Goal: Task Accomplishment & Management: Use online tool/utility

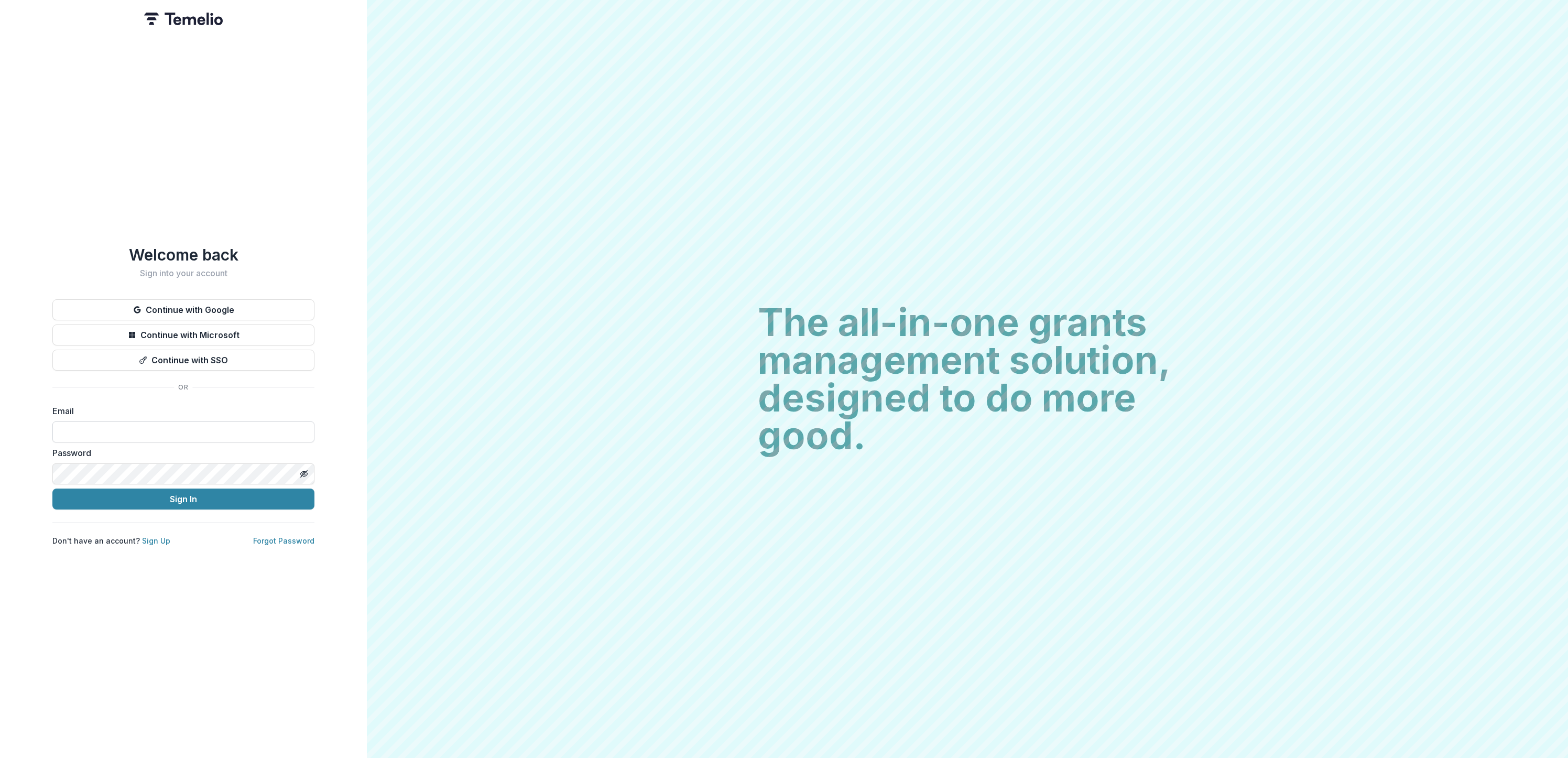
click at [220, 427] on input at bounding box center [183, 432] width 262 height 21
type input "**********"
click at [143, 496] on button "Sign In" at bounding box center [183, 499] width 262 height 21
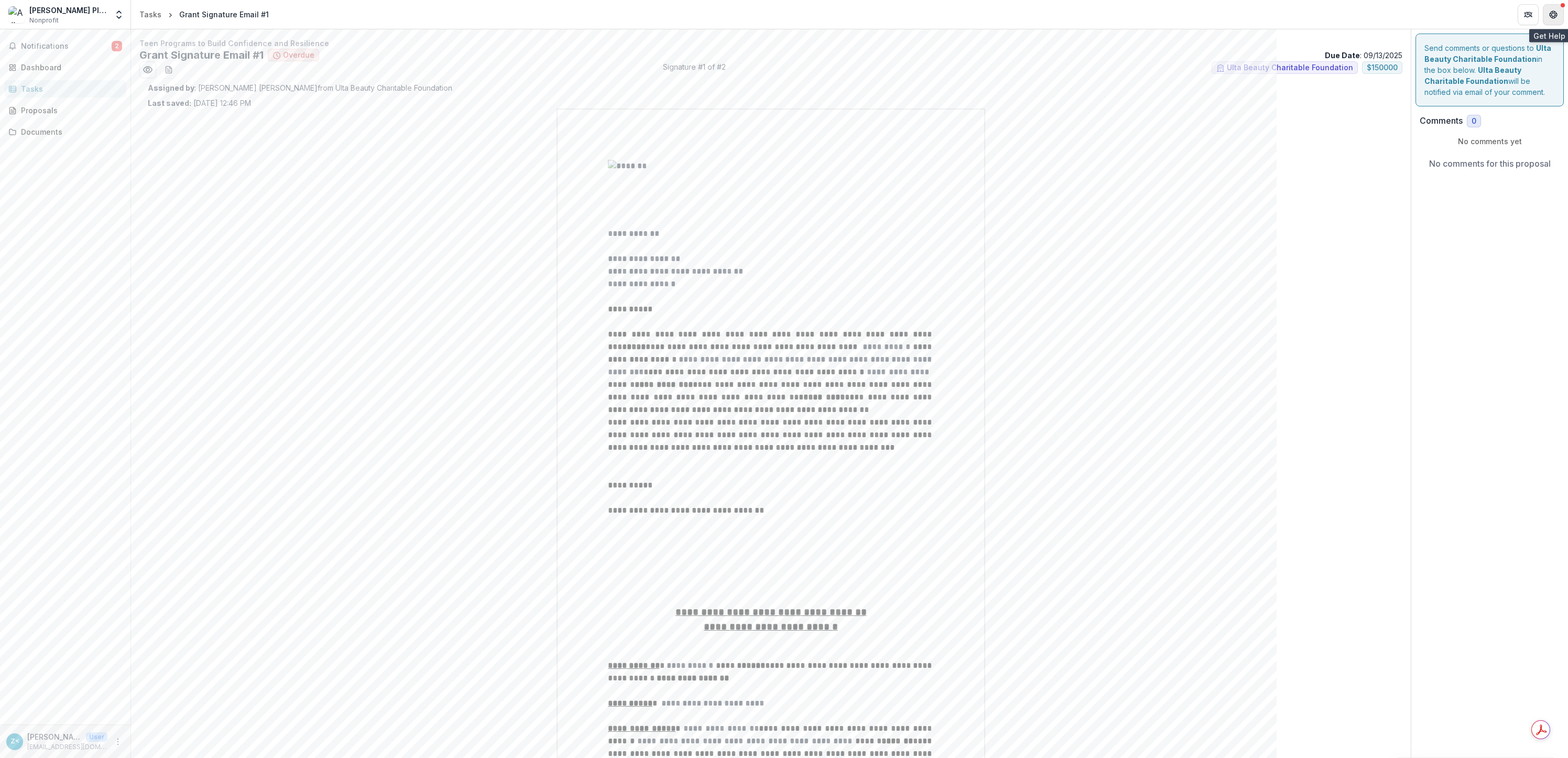
click at [1552, 15] on icon "Get Help" at bounding box center [1550, 15] width 2 height 2
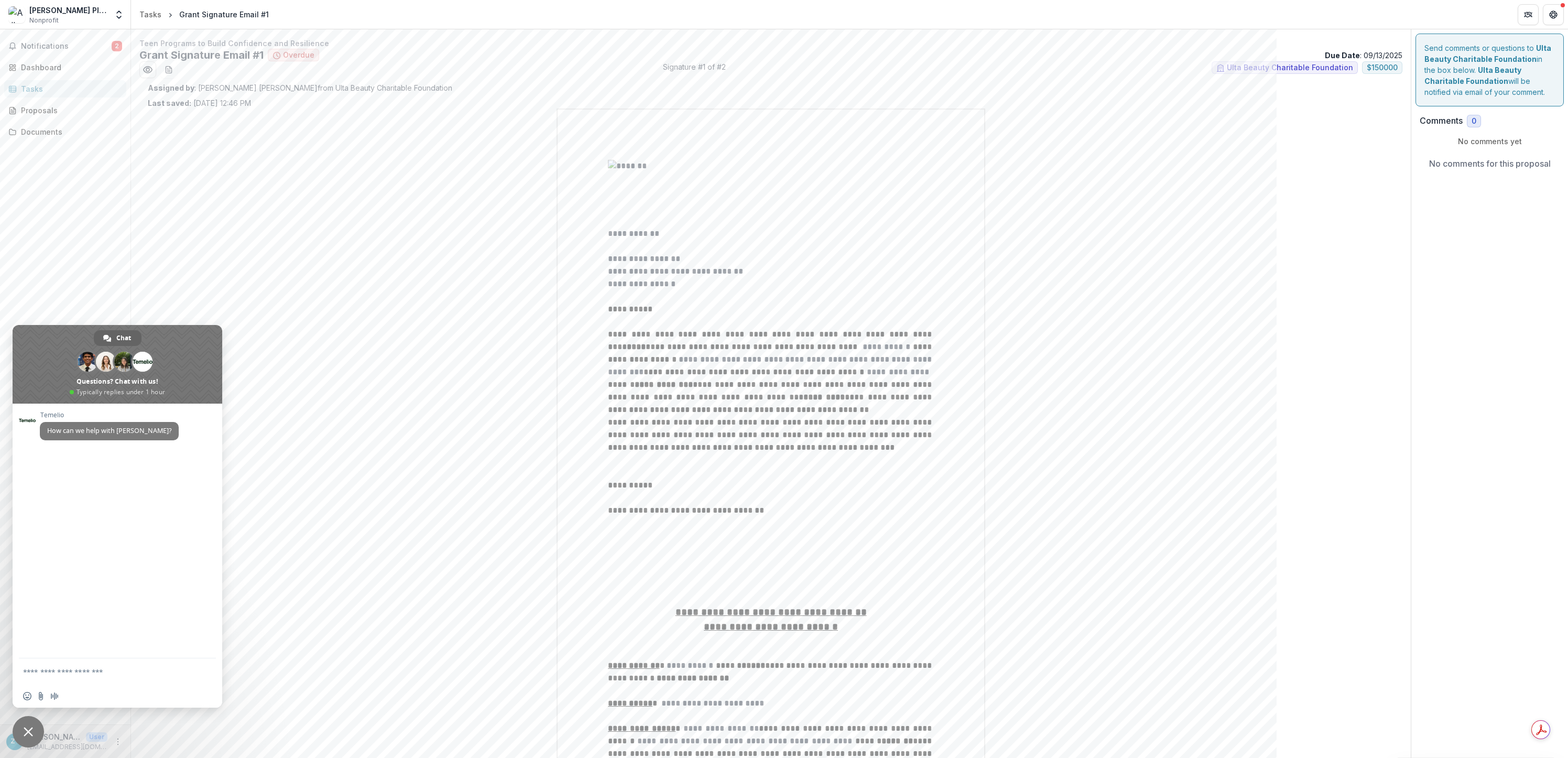
click at [170, 66] on icon "download-word-button" at bounding box center [168, 69] width 5 height 7
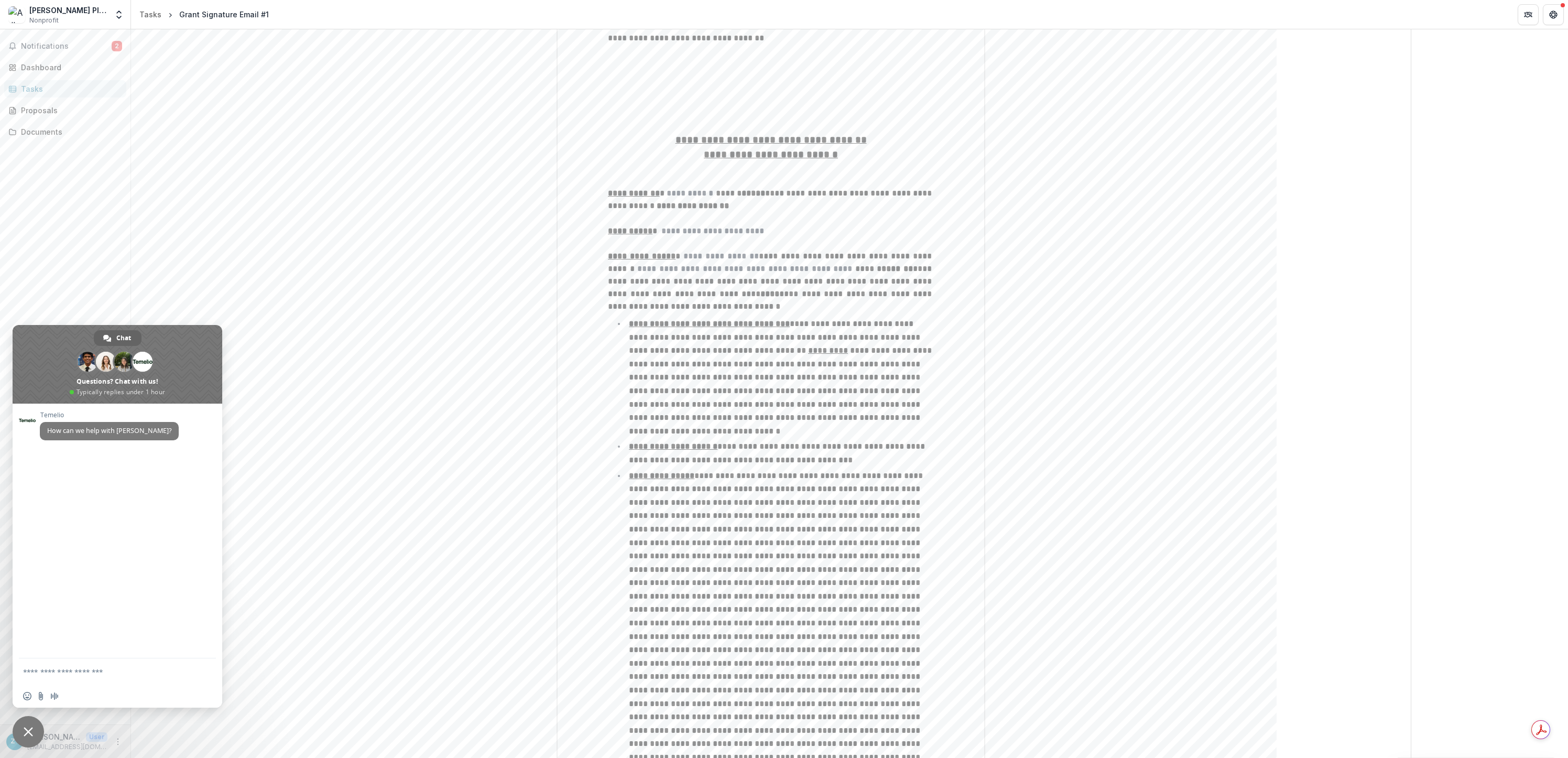
scroll to position [692, 0]
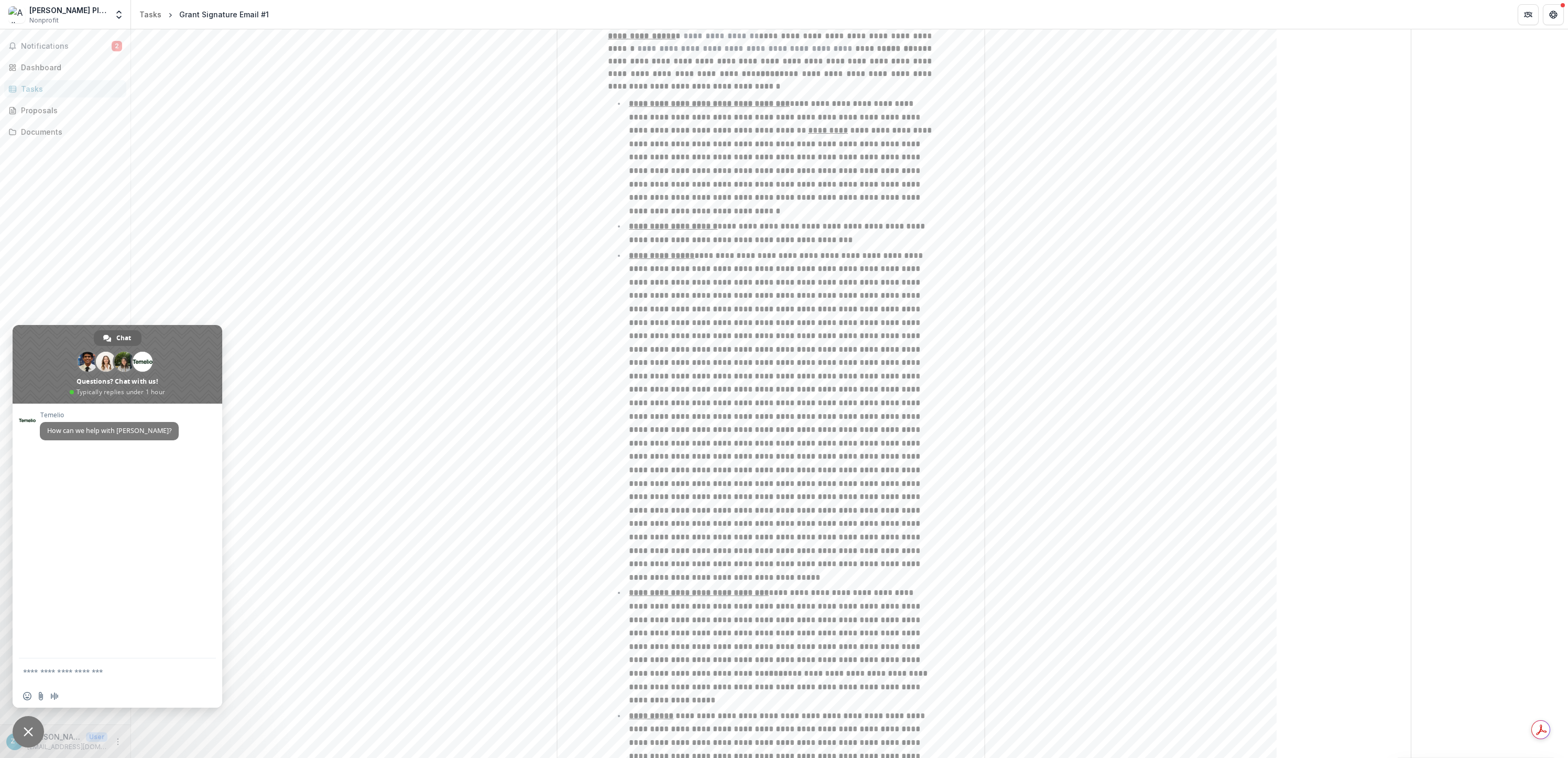
click at [26, 736] on span "Close chat" at bounding box center [28, 731] width 9 height 9
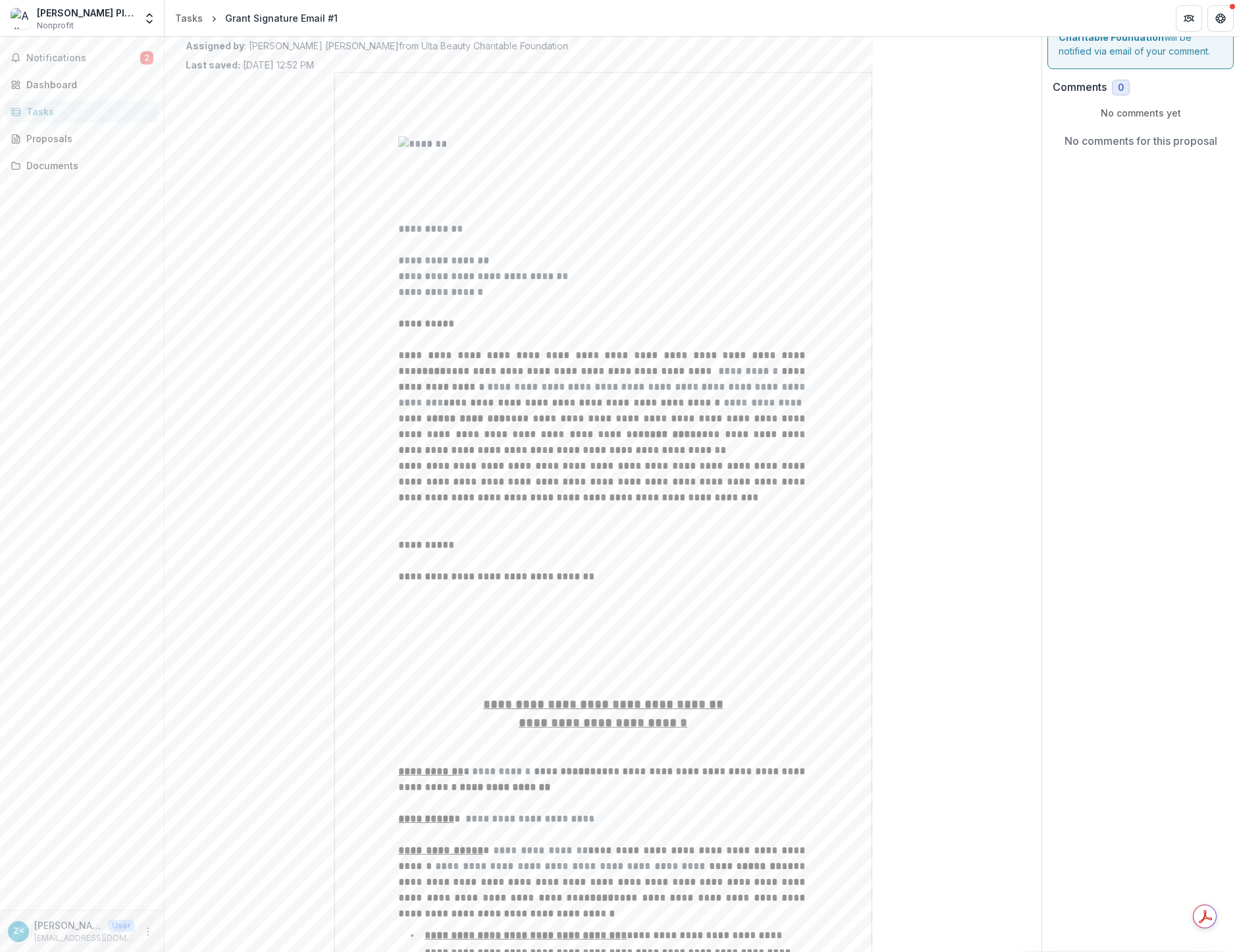
scroll to position [0, 0]
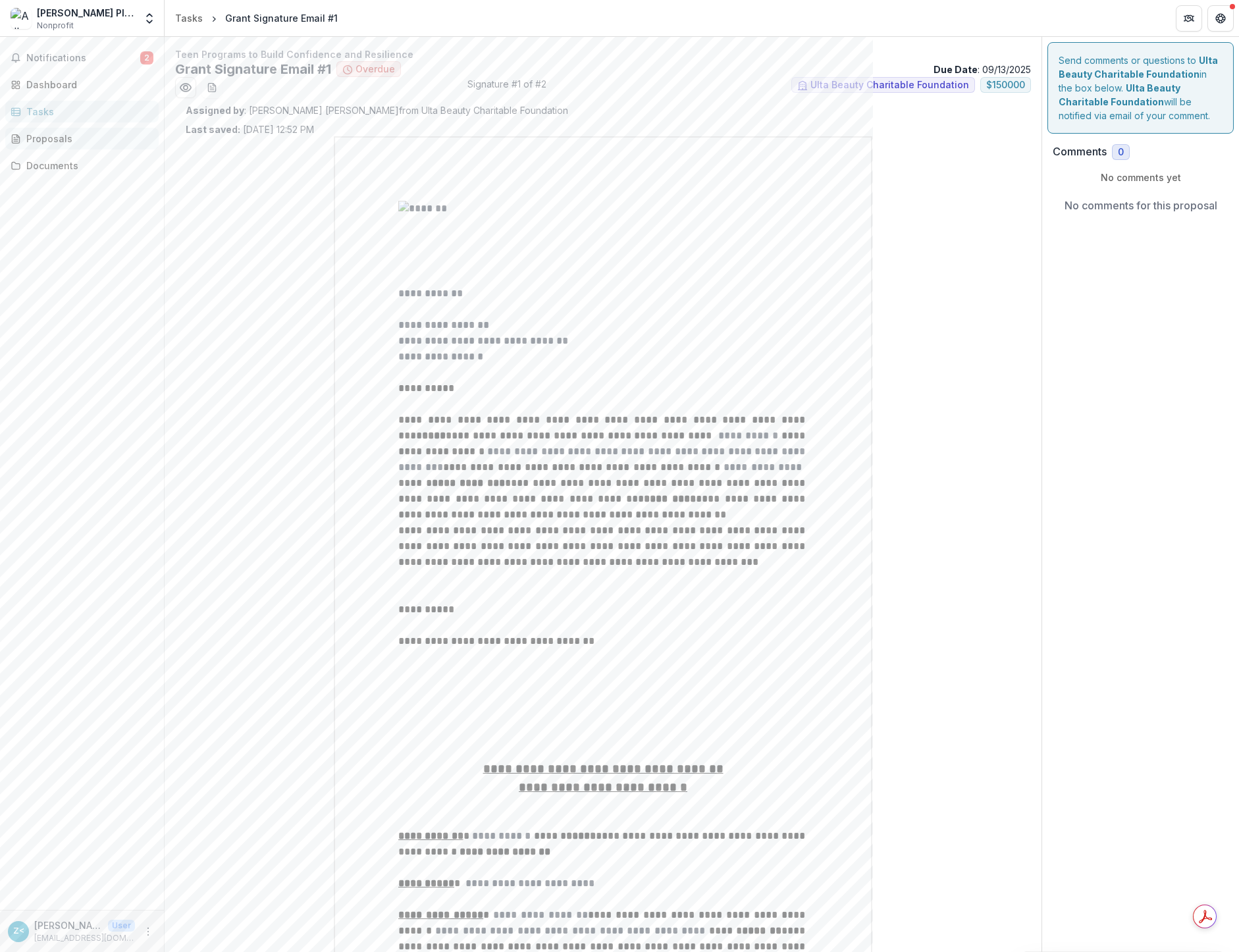
click at [66, 141] on div "Proposals" at bounding box center [86, 138] width 122 height 14
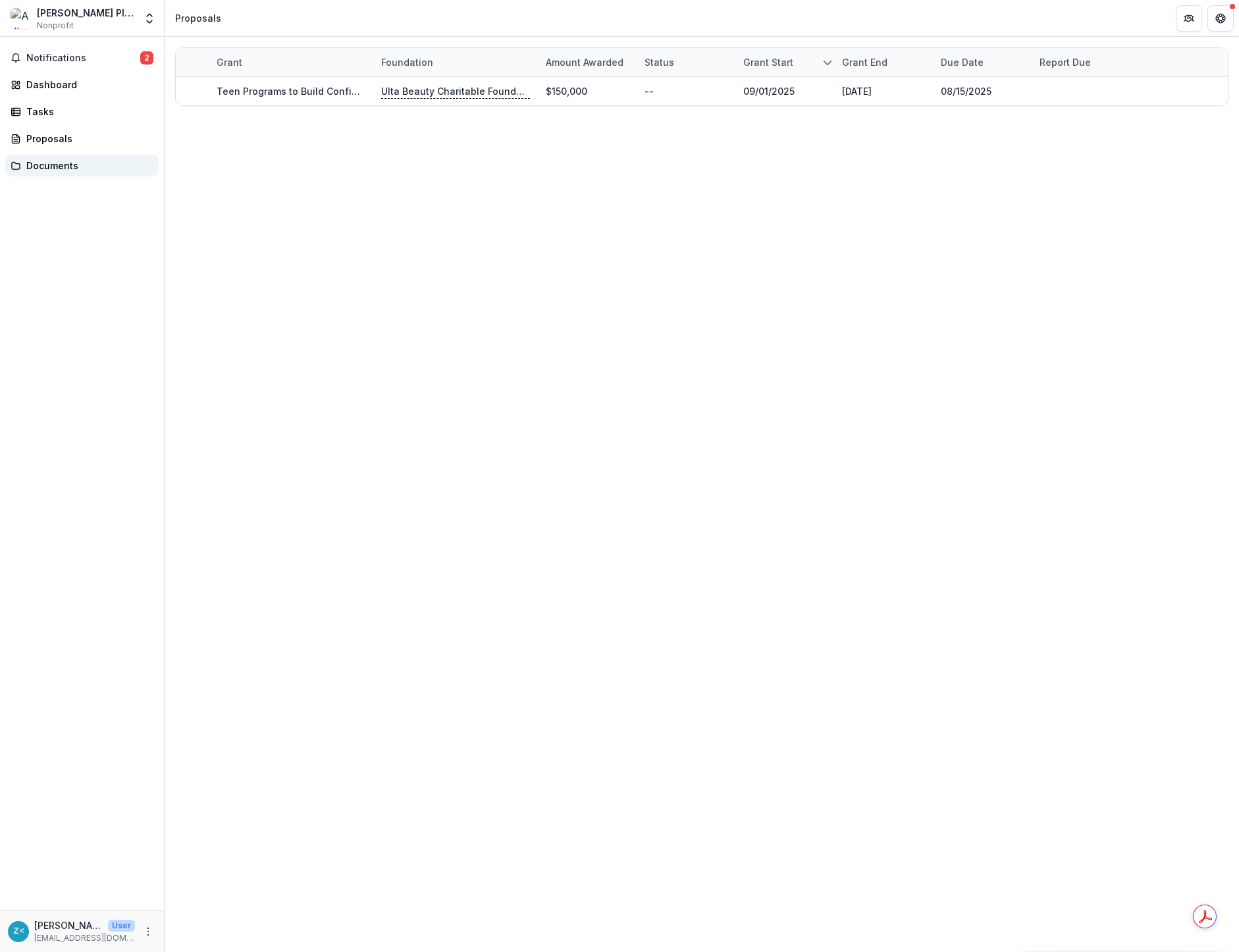
click at [69, 167] on div "Documents" at bounding box center [86, 165] width 122 height 14
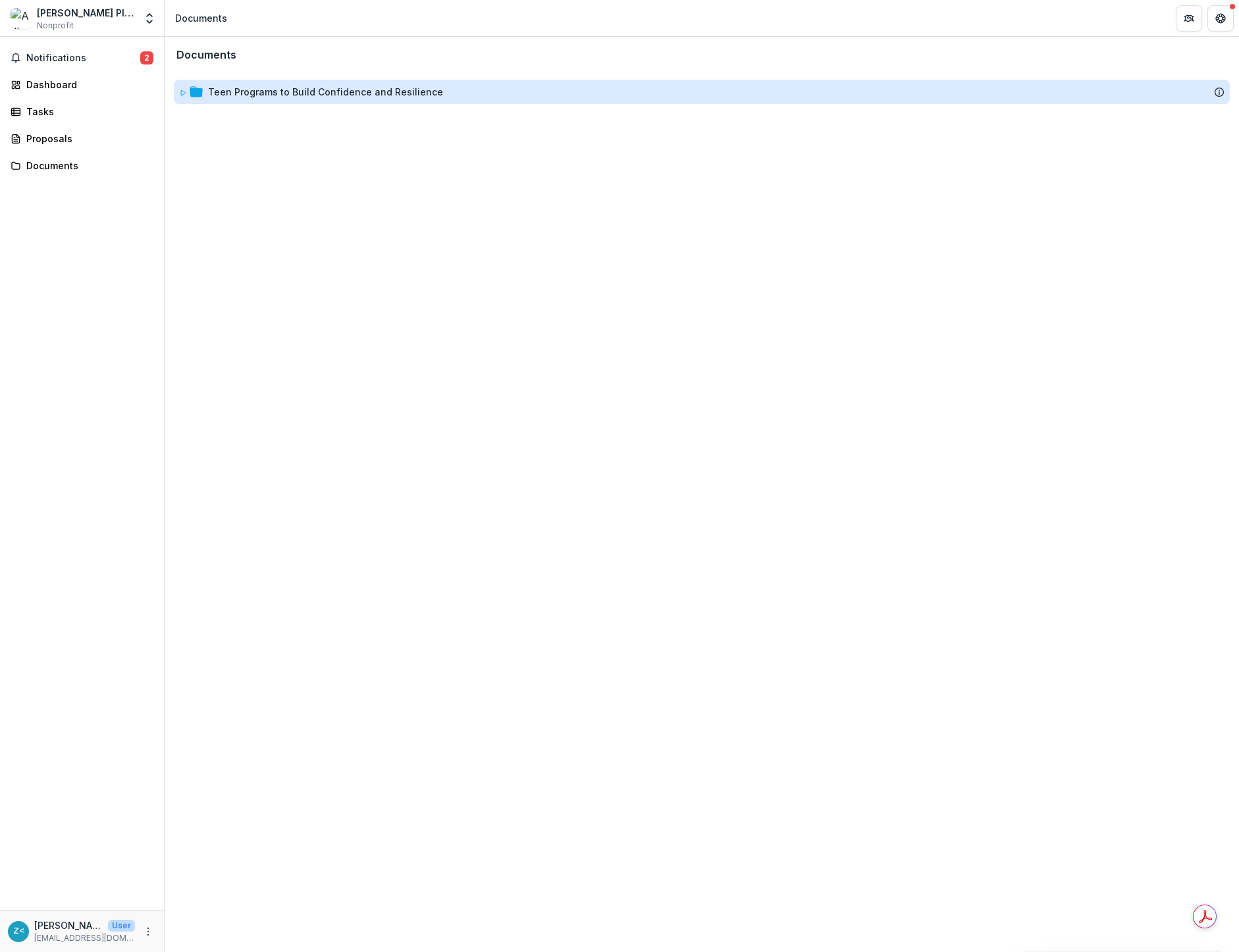
click at [235, 96] on div "Teen Programs to Build Confidence and Resilience" at bounding box center [325, 92] width 235 height 14
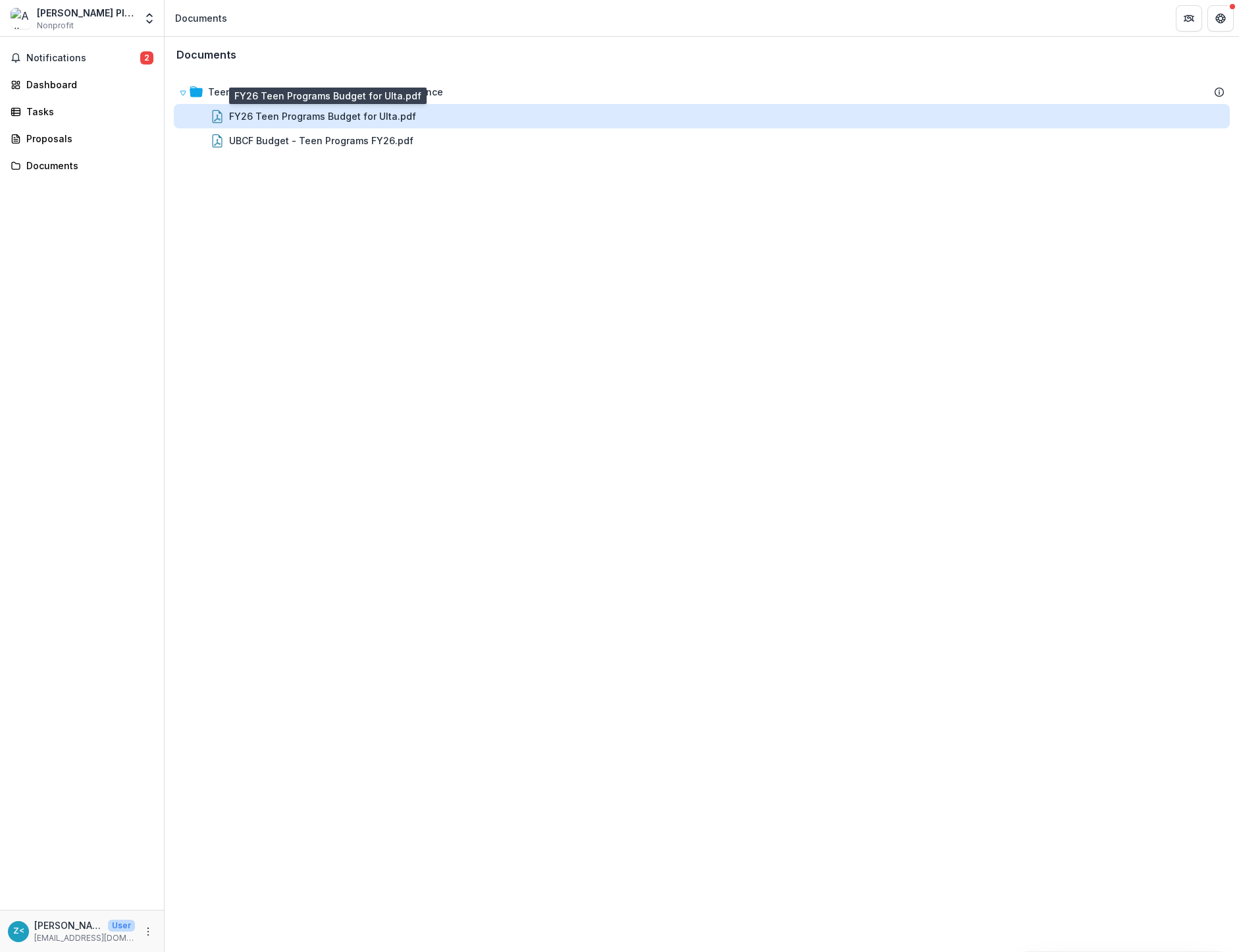
click at [272, 120] on div "FY26 Teen Programs Budget for Ulta.pdf" at bounding box center [323, 116] width 187 height 14
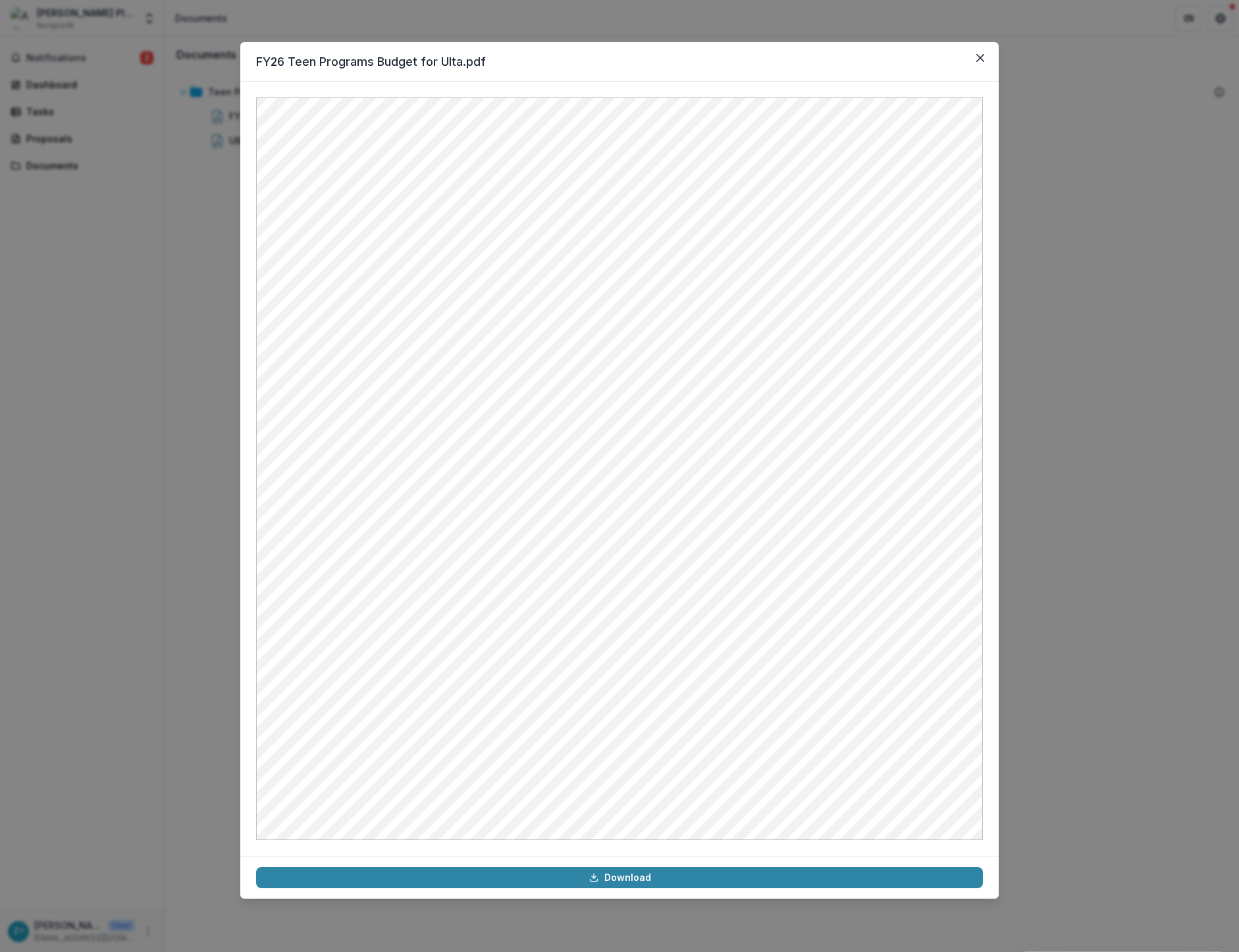
click at [175, 201] on div "FY26 Teen Programs Budget for Ulta.pdf Download" at bounding box center [620, 476] width 1239 height 952
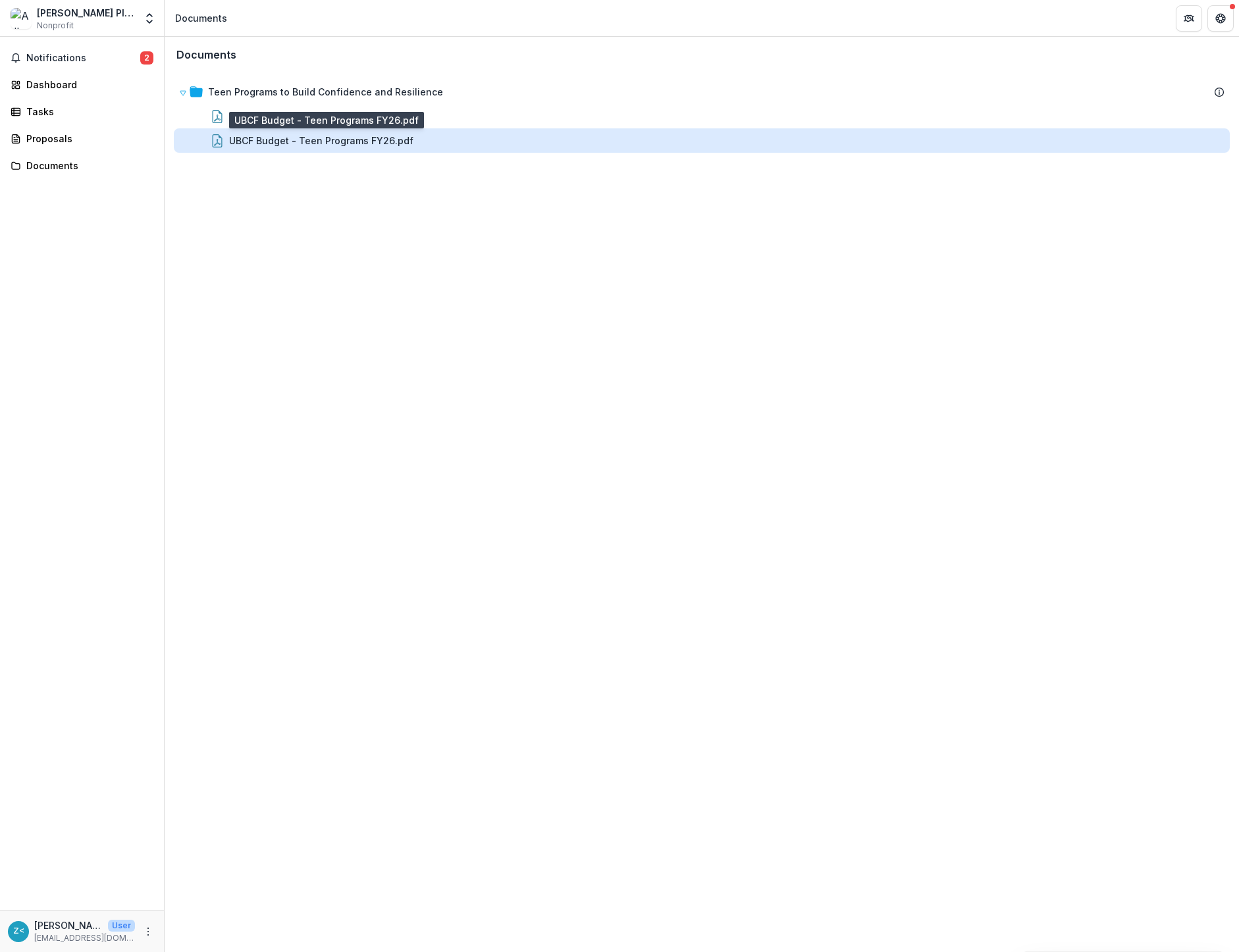
click at [239, 140] on div "UBCF Budget - Teen Programs FY26.pdf" at bounding box center [321, 141] width 184 height 14
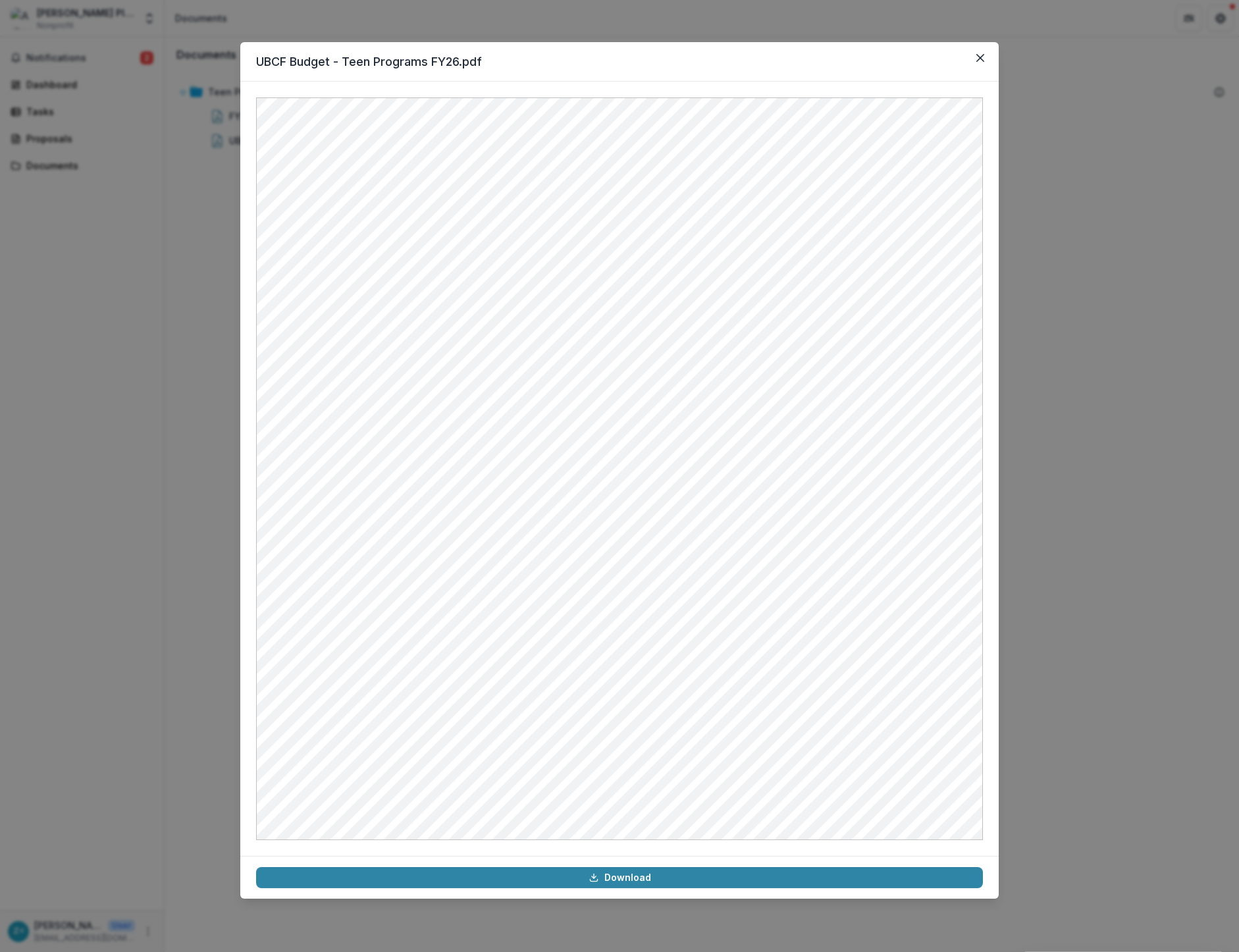
click at [193, 295] on div "UBCF Budget - Teen Programs FY26.pdf Download" at bounding box center [620, 476] width 1239 height 952
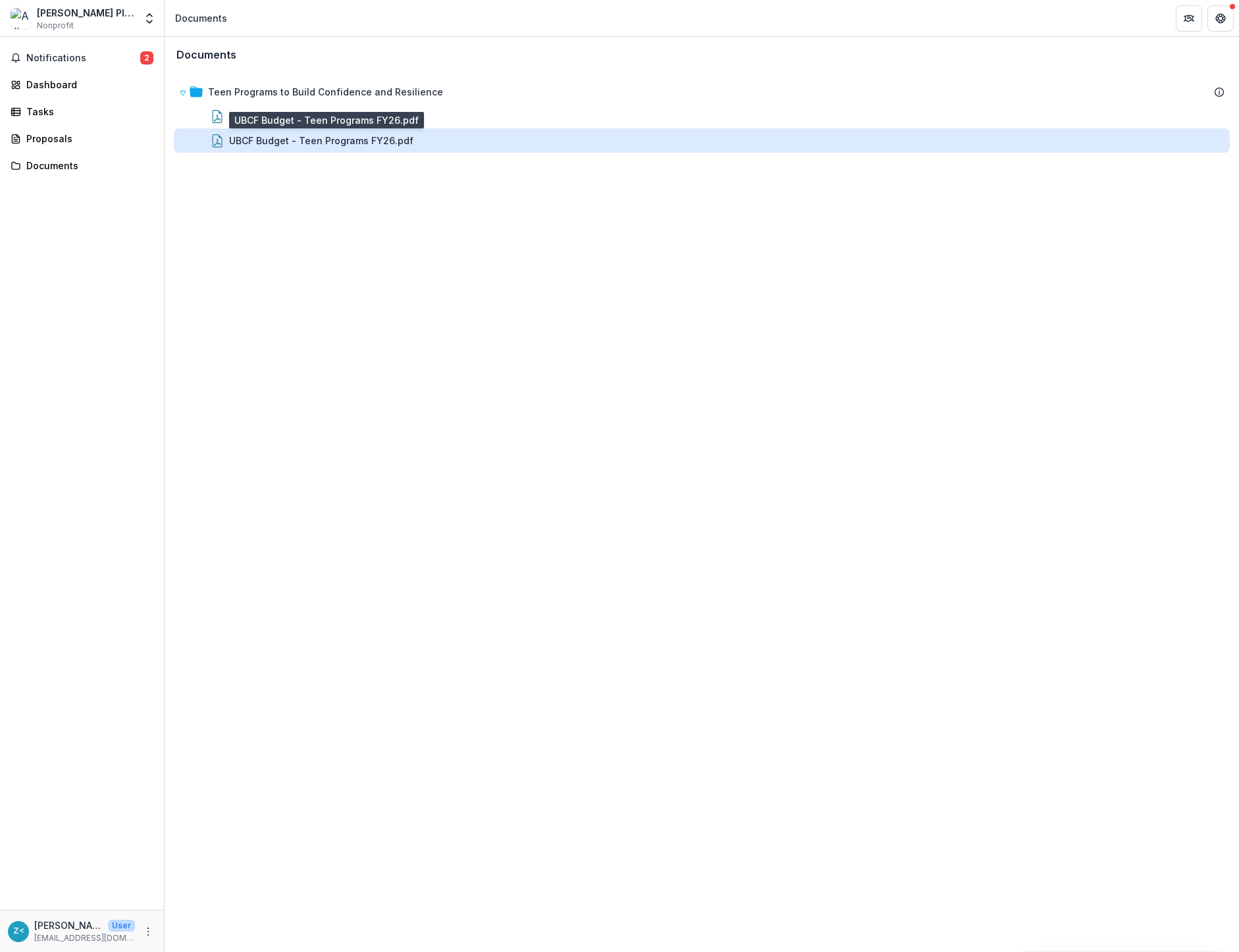
click at [281, 141] on div "UBCF Budget - Teen Programs FY26.pdf" at bounding box center [321, 141] width 184 height 14
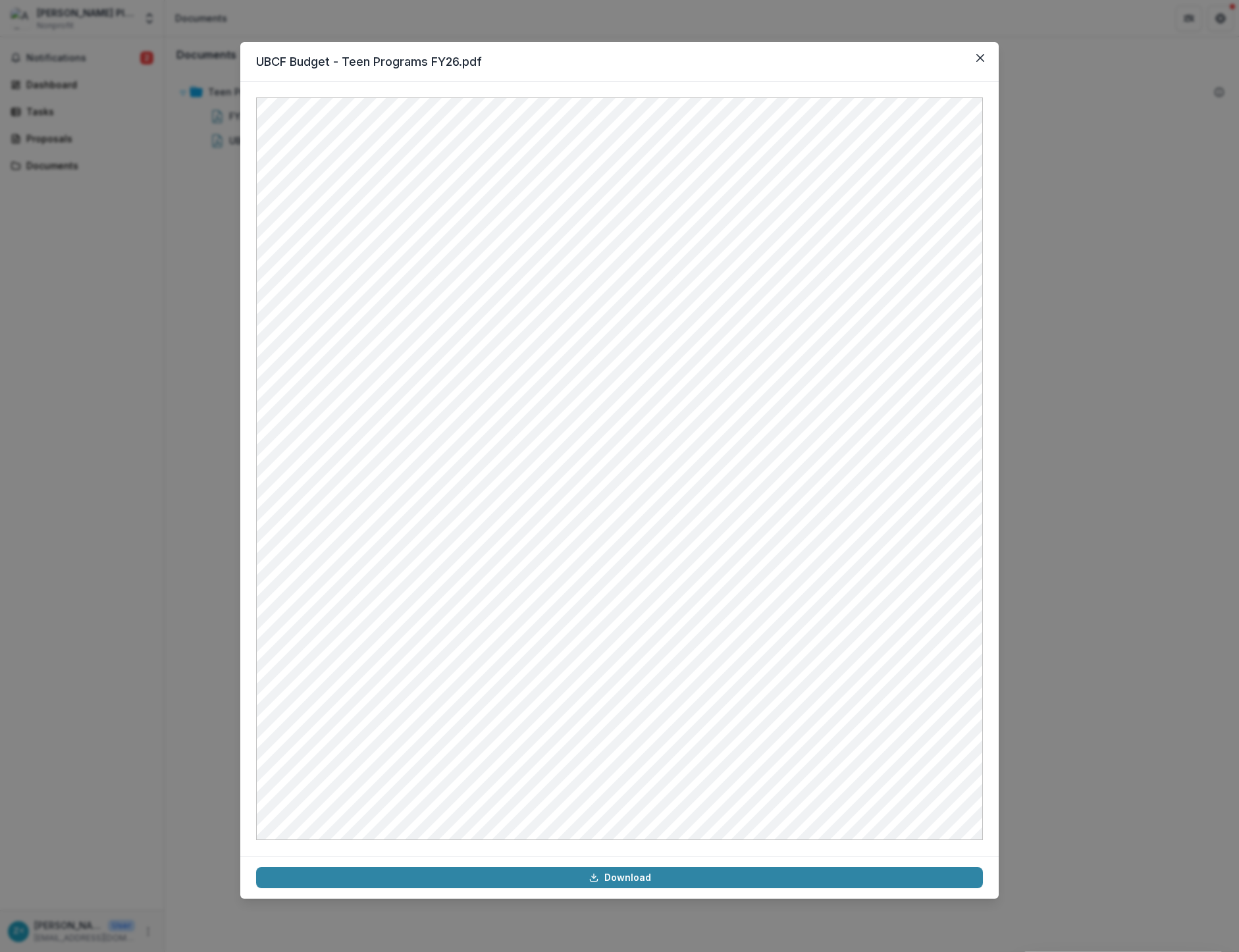
click at [210, 219] on div "UBCF Budget - Teen Programs FY26.pdf Download" at bounding box center [620, 476] width 1239 height 952
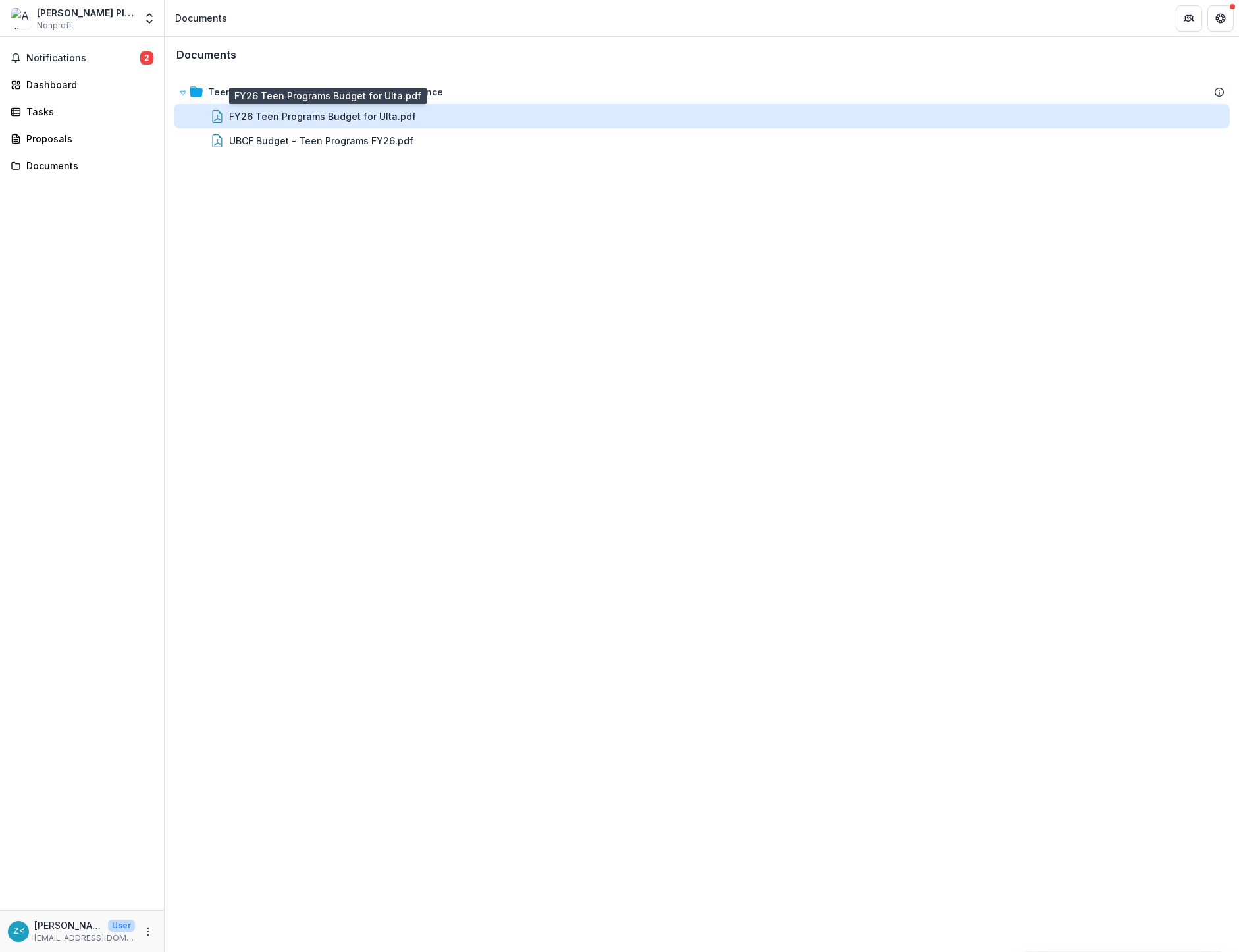
click at [277, 115] on div "FY26 Teen Programs Budget for Ulta.pdf" at bounding box center [323, 116] width 187 height 14
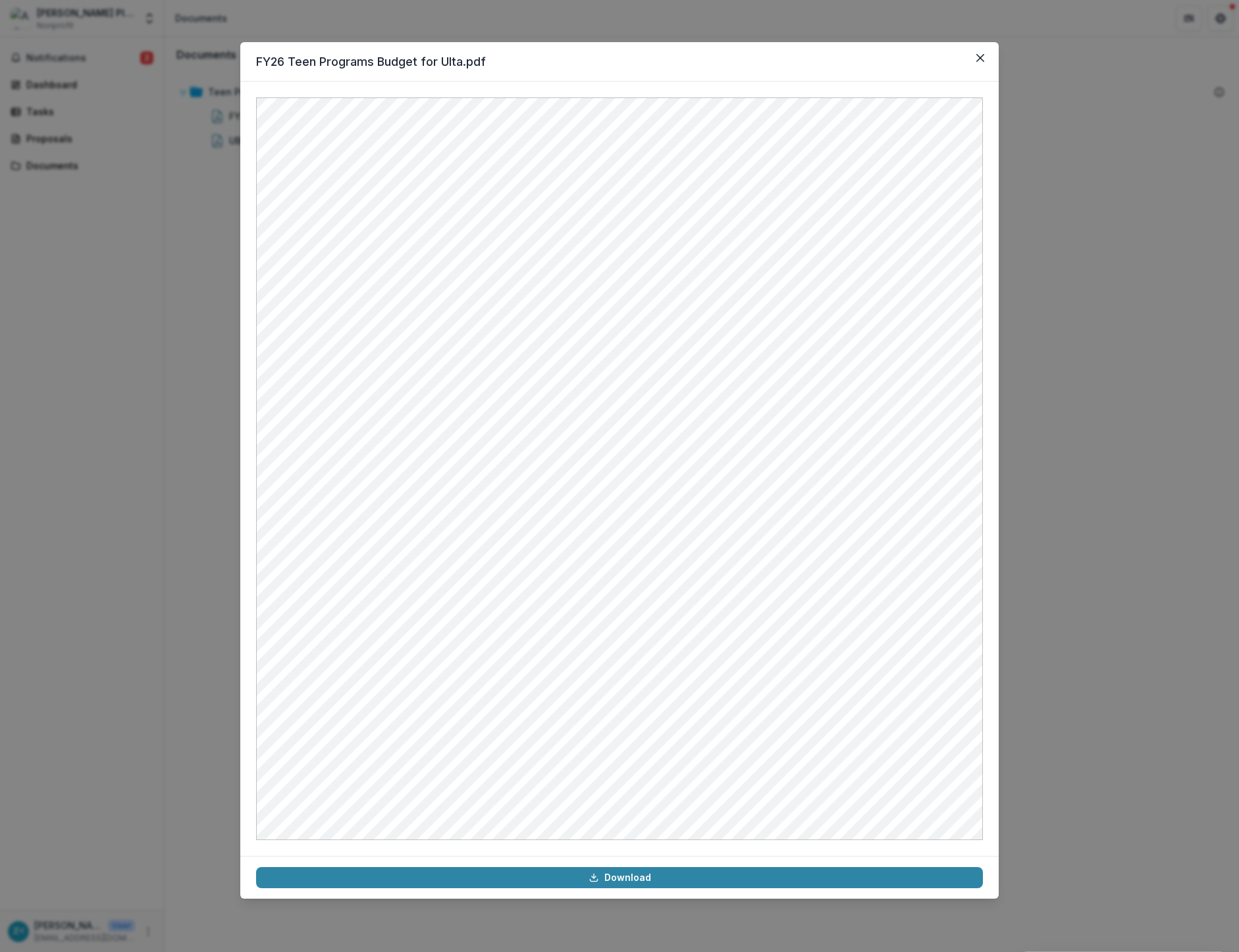
click at [185, 194] on div "FY26 Teen Programs Budget for Ulta.pdf Download" at bounding box center [620, 476] width 1239 height 952
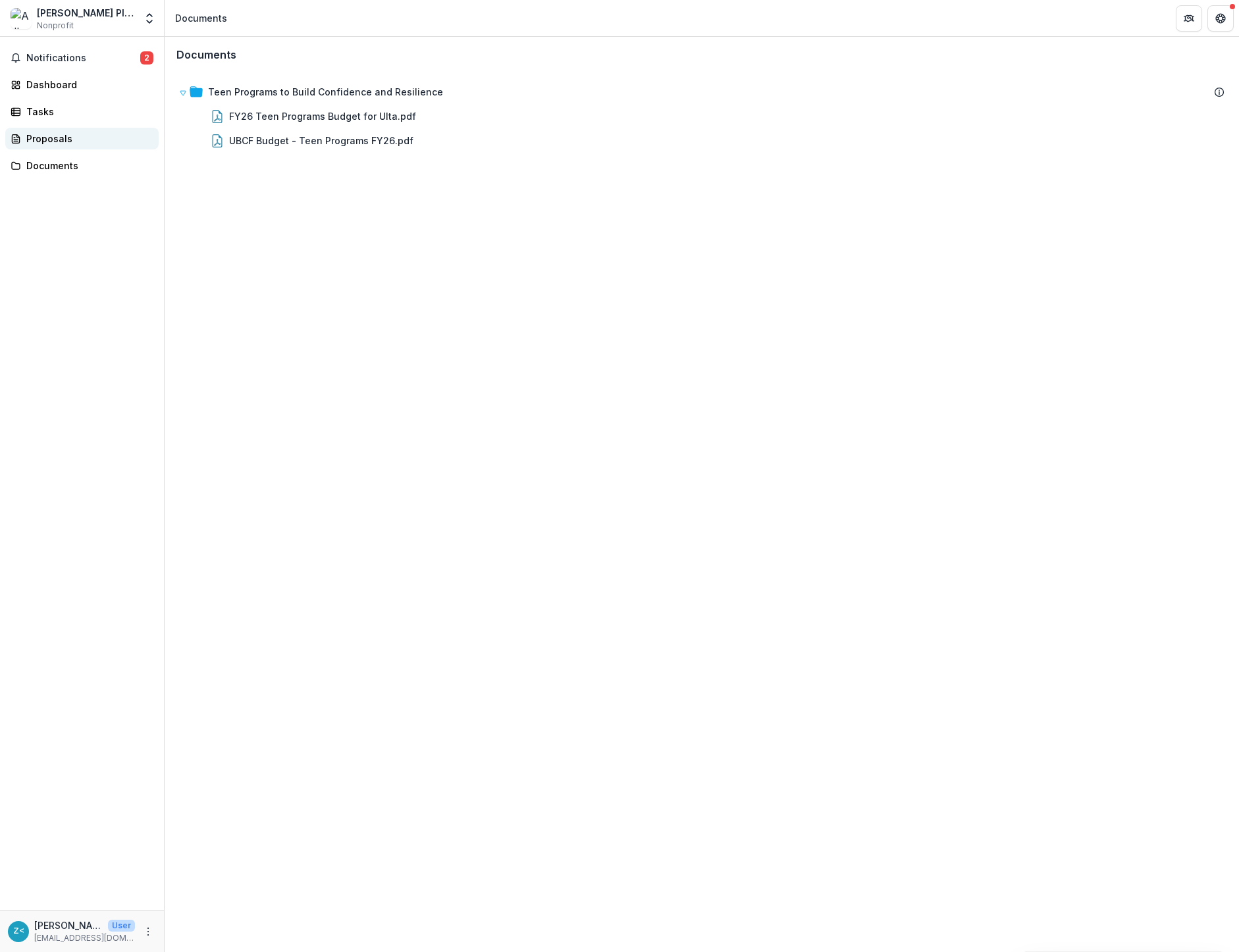
click at [67, 146] on link "Proposals" at bounding box center [82, 138] width 154 height 21
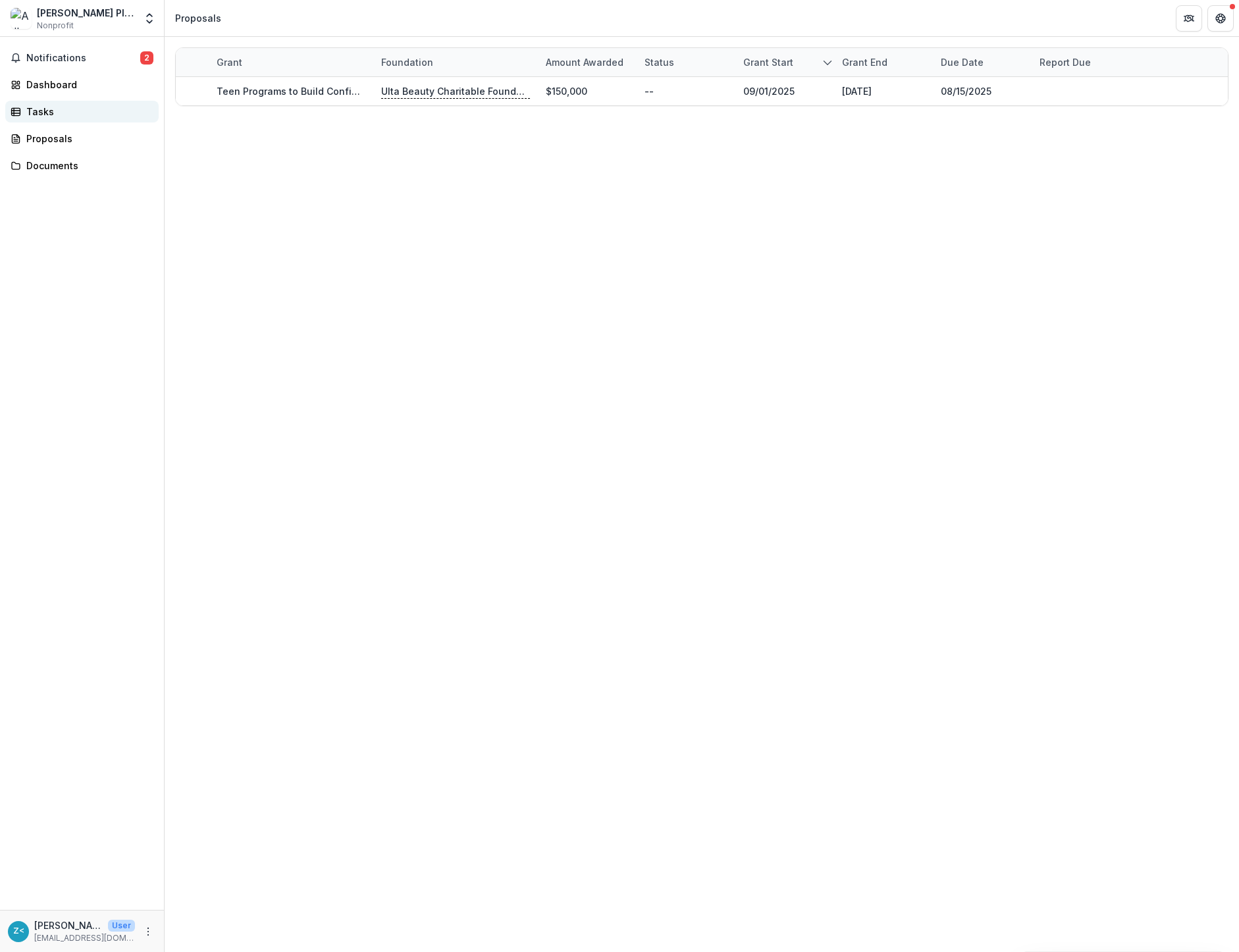
click at [57, 113] on div "Tasks" at bounding box center [86, 112] width 122 height 14
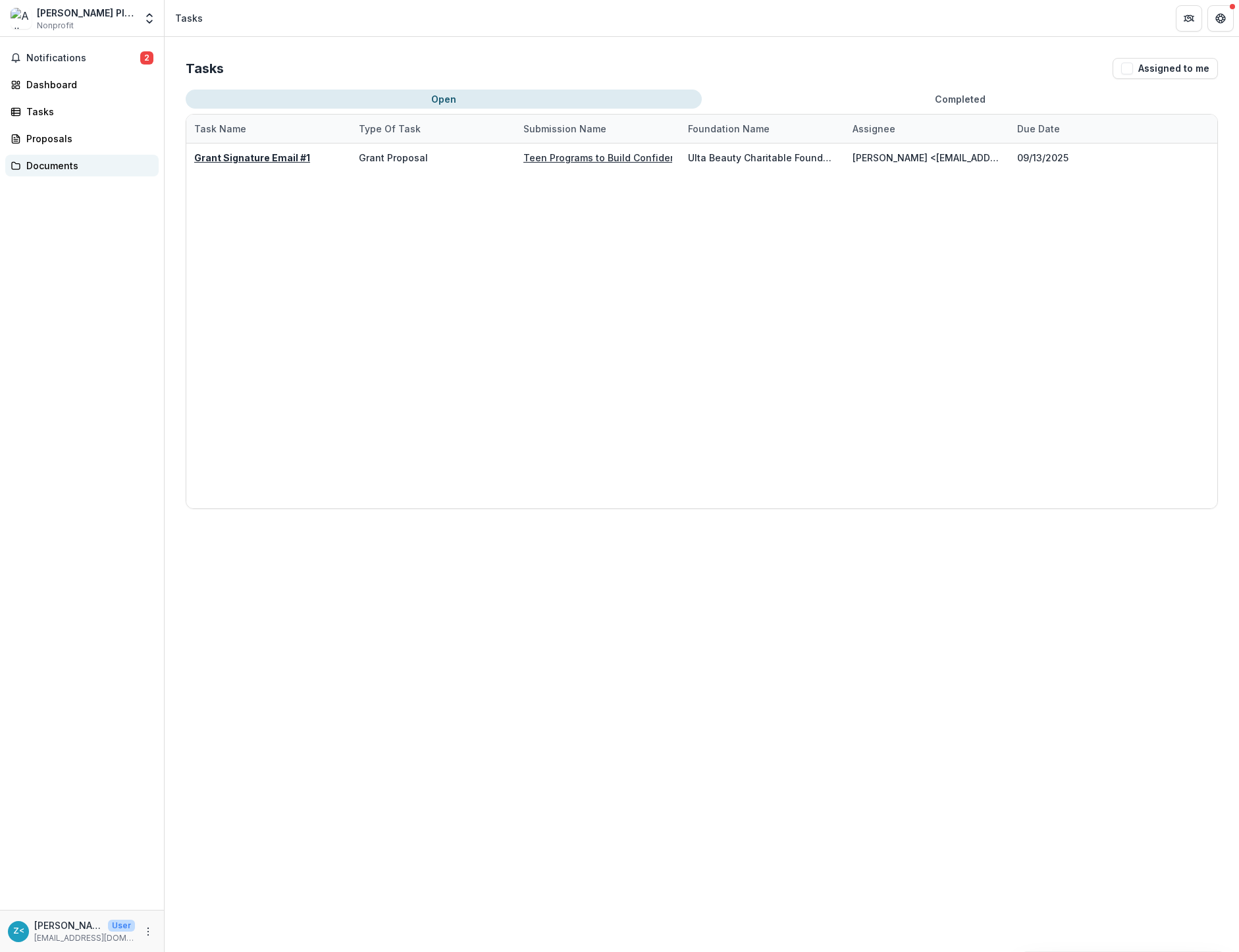
click at [49, 168] on div "Documents" at bounding box center [86, 165] width 122 height 14
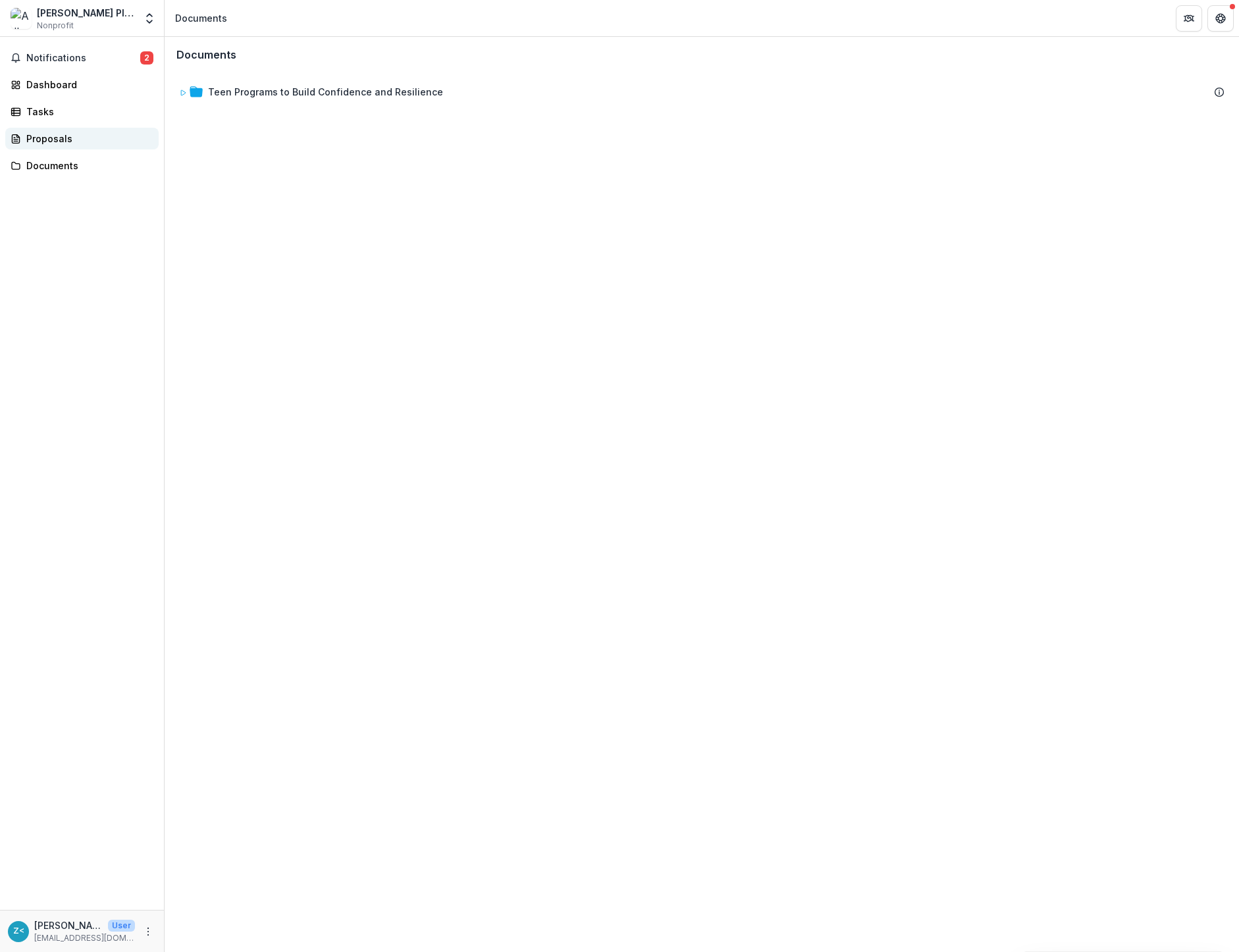
click at [64, 136] on div "Proposals" at bounding box center [86, 138] width 122 height 14
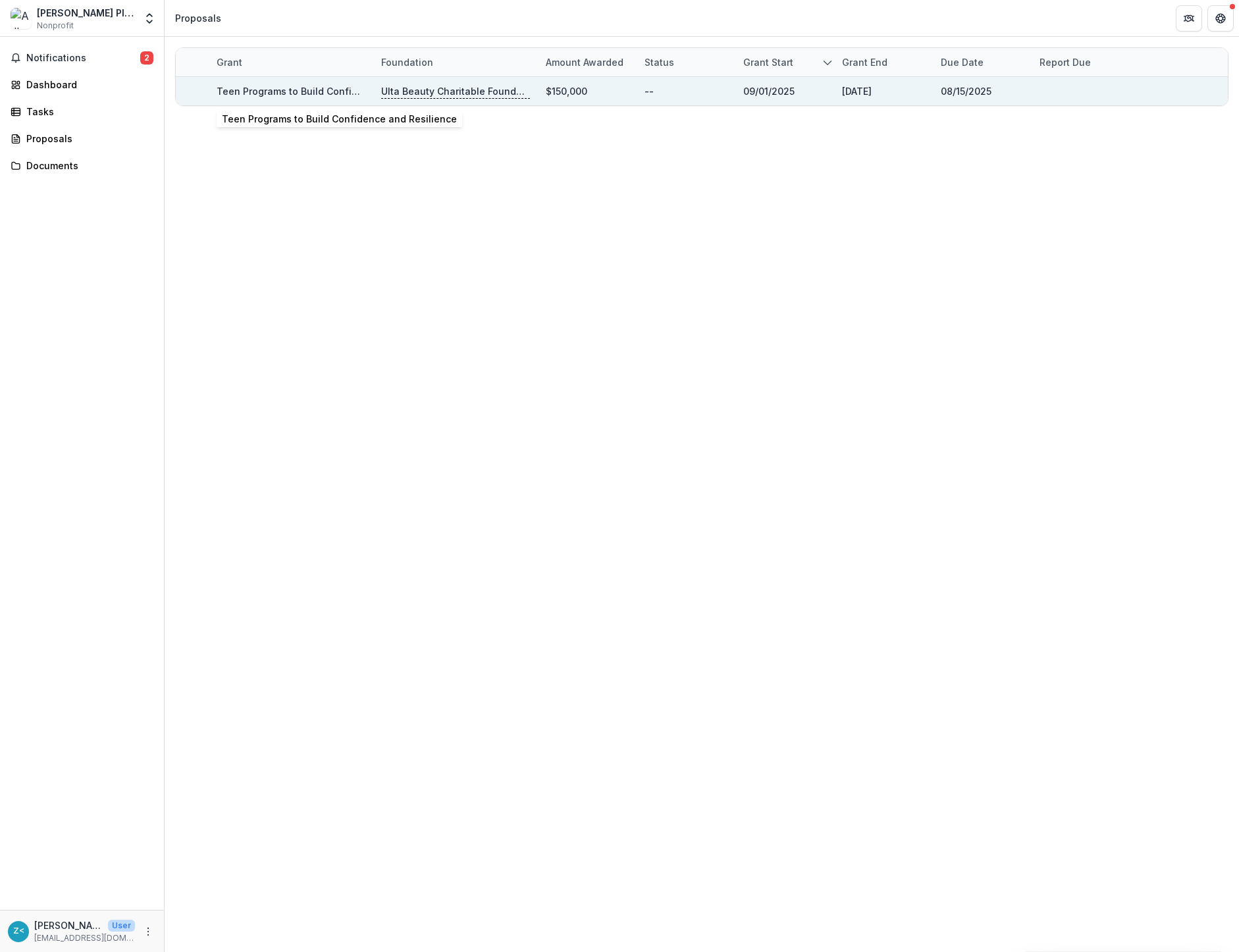
click at [311, 93] on link "Teen Programs to Build Confidence and Resilience" at bounding box center [333, 91] width 235 height 11
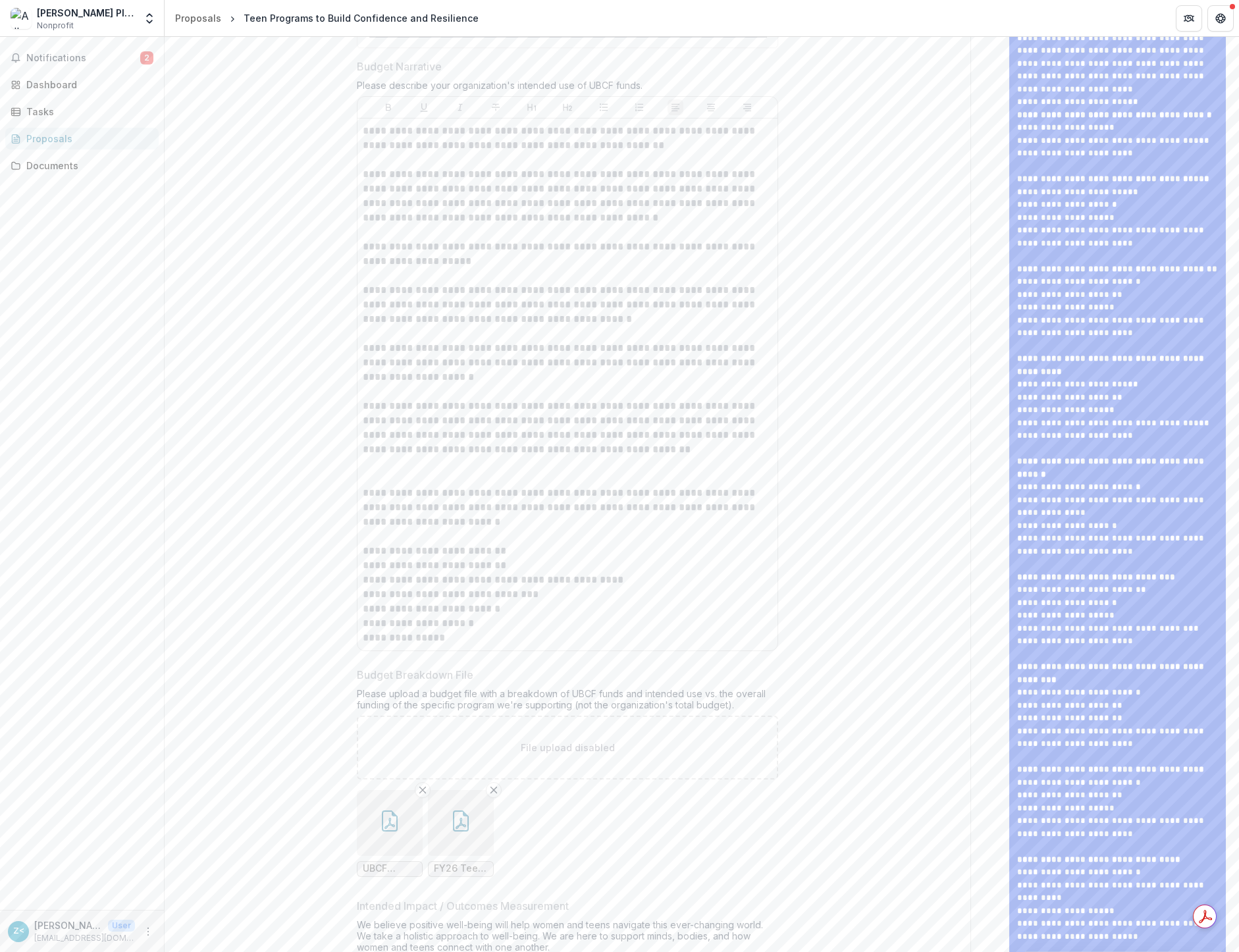
scroll to position [291, 0]
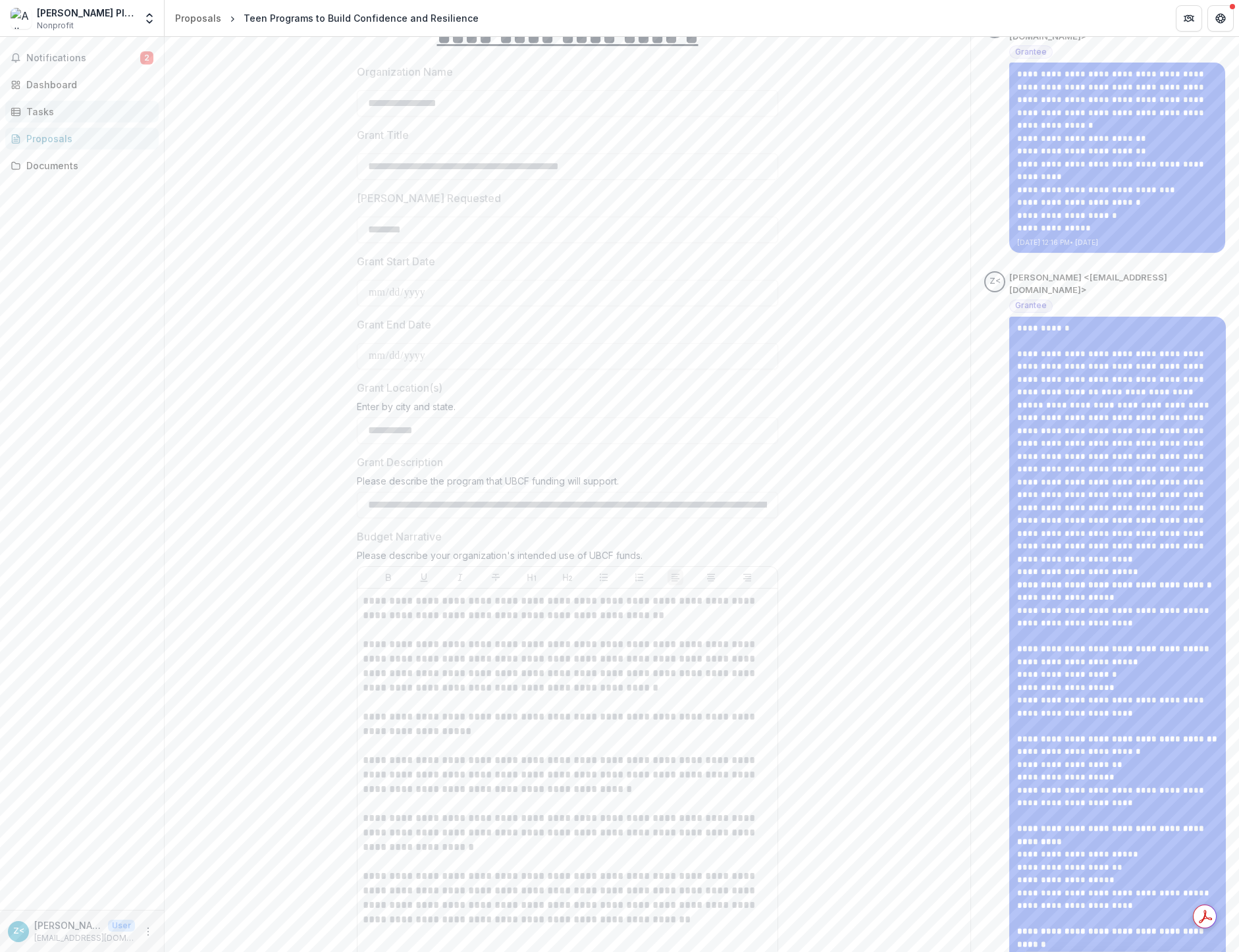
click at [43, 112] on div "Tasks" at bounding box center [86, 112] width 122 height 14
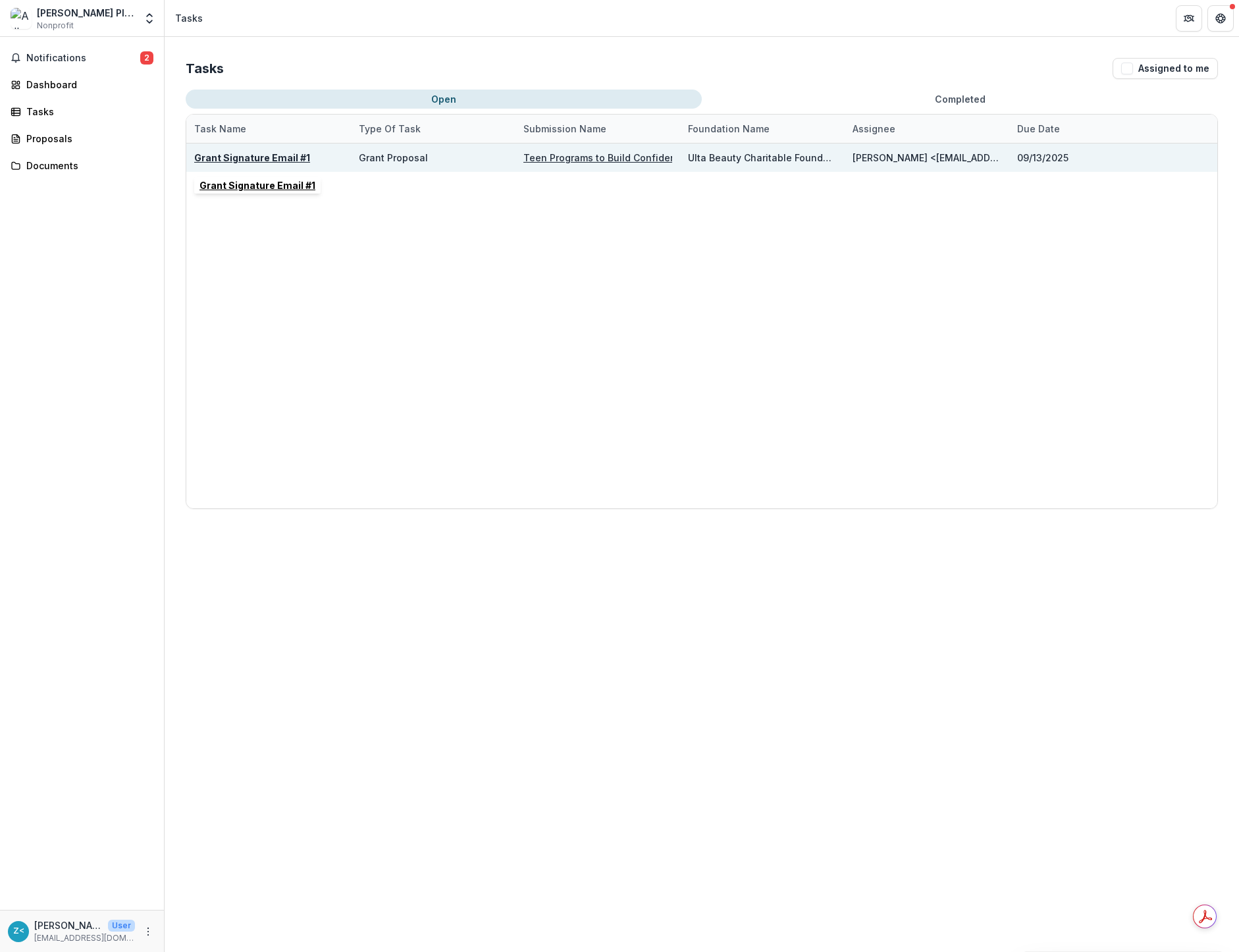
click at [255, 156] on u "Grant Signature Email #1" at bounding box center [252, 158] width 116 height 11
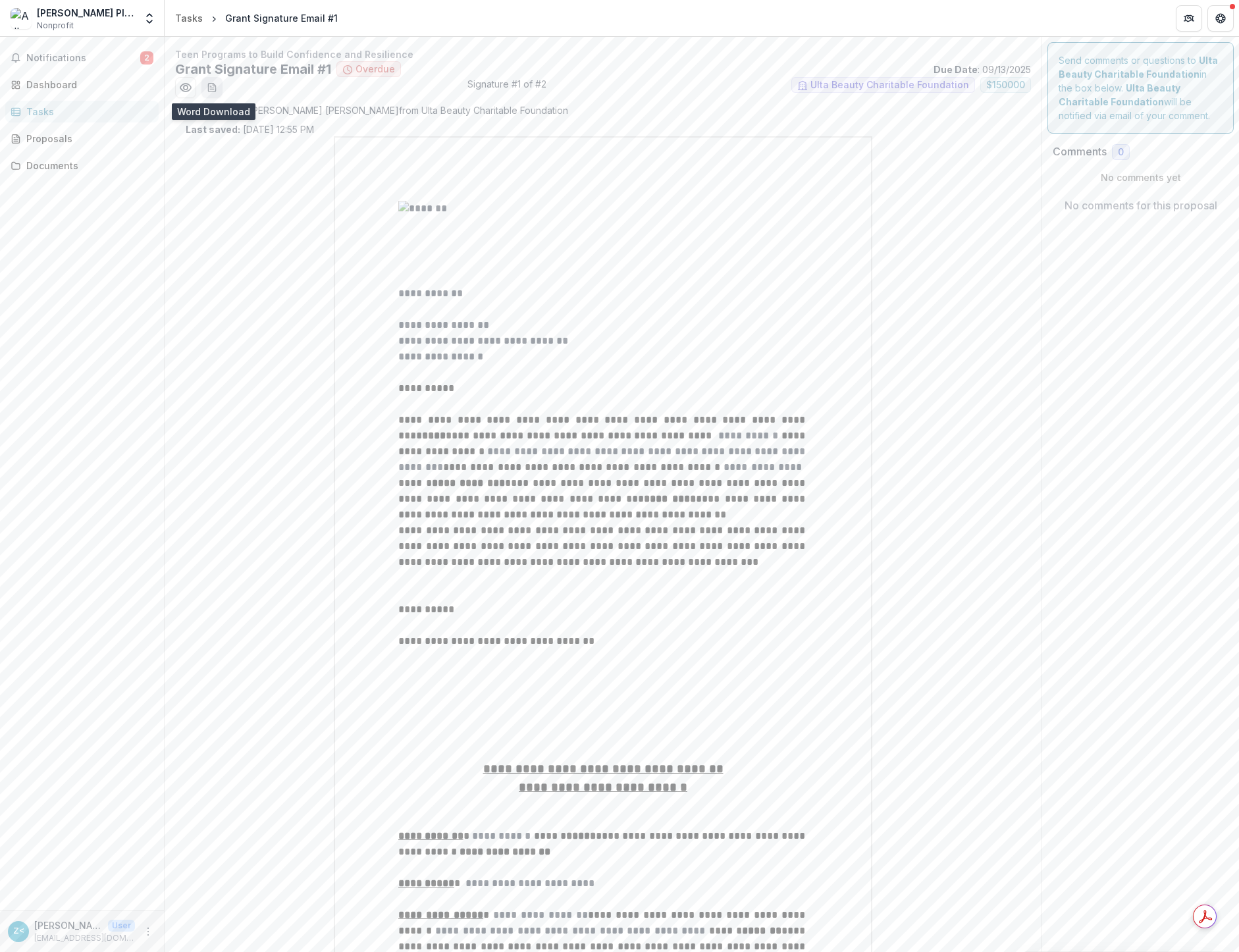
click at [212, 90] on icon "download-word-button" at bounding box center [212, 88] width 11 height 11
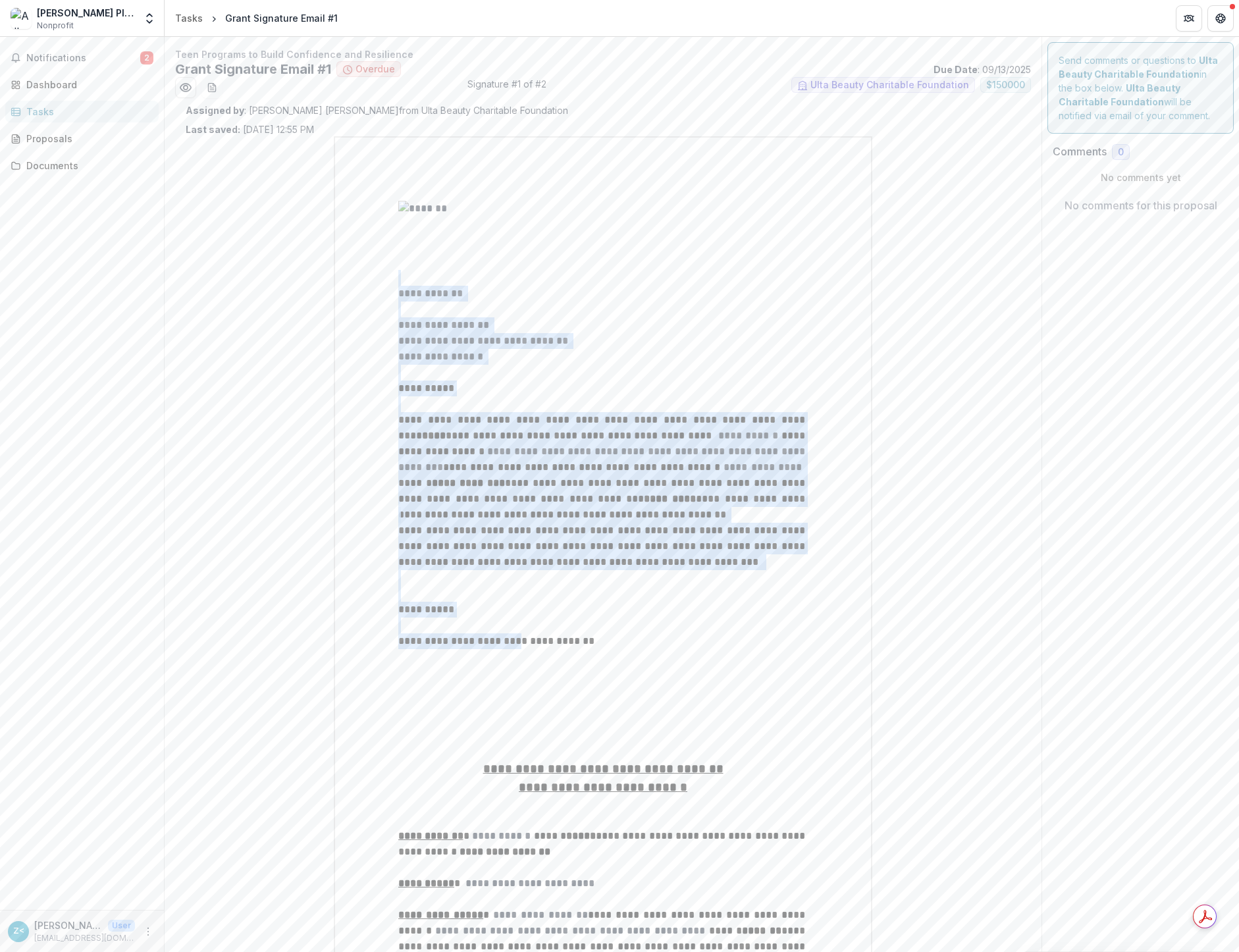
drag, startPoint x: 378, startPoint y: 294, endPoint x: 499, endPoint y: 648, distance: 374.1
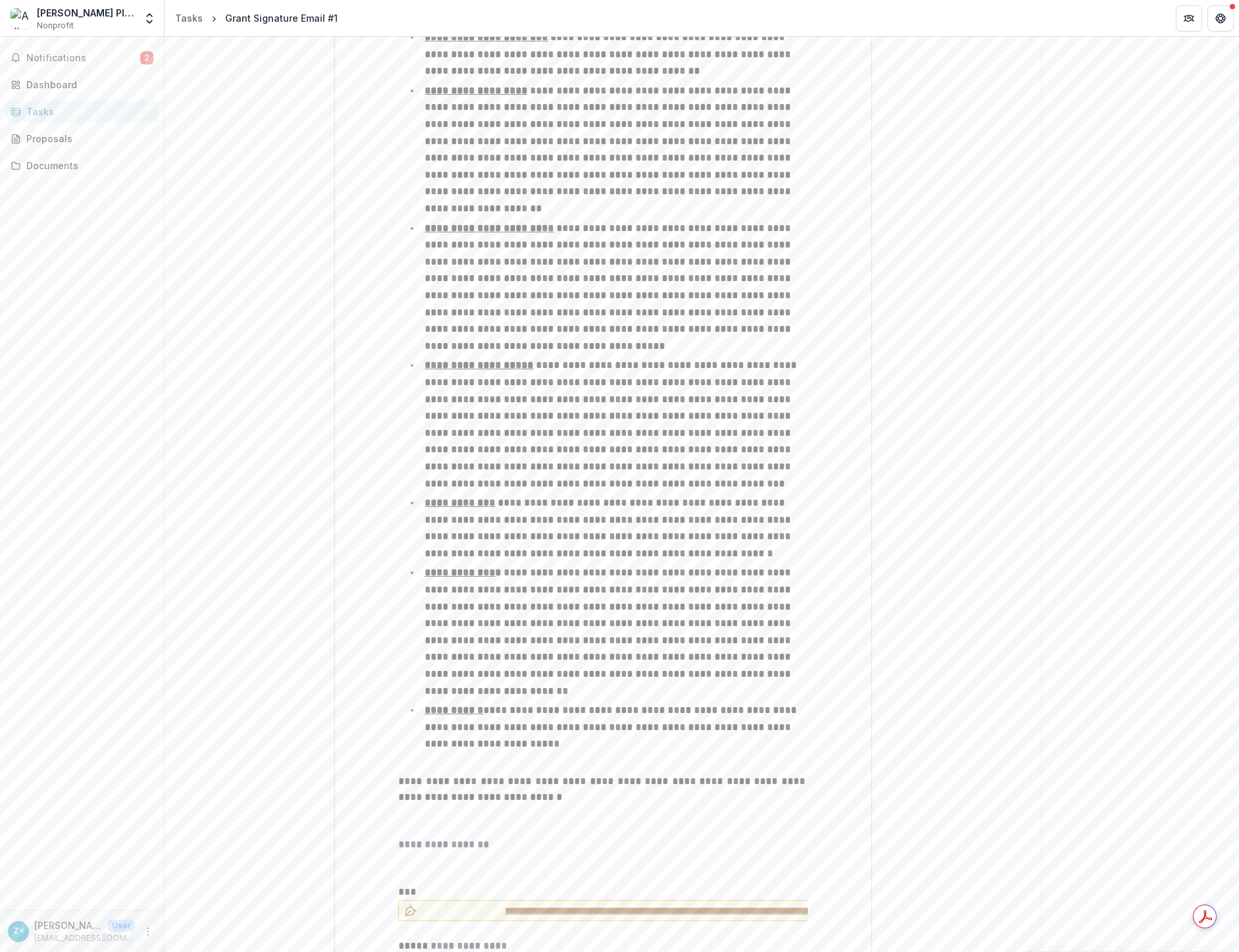
scroll to position [599, 0]
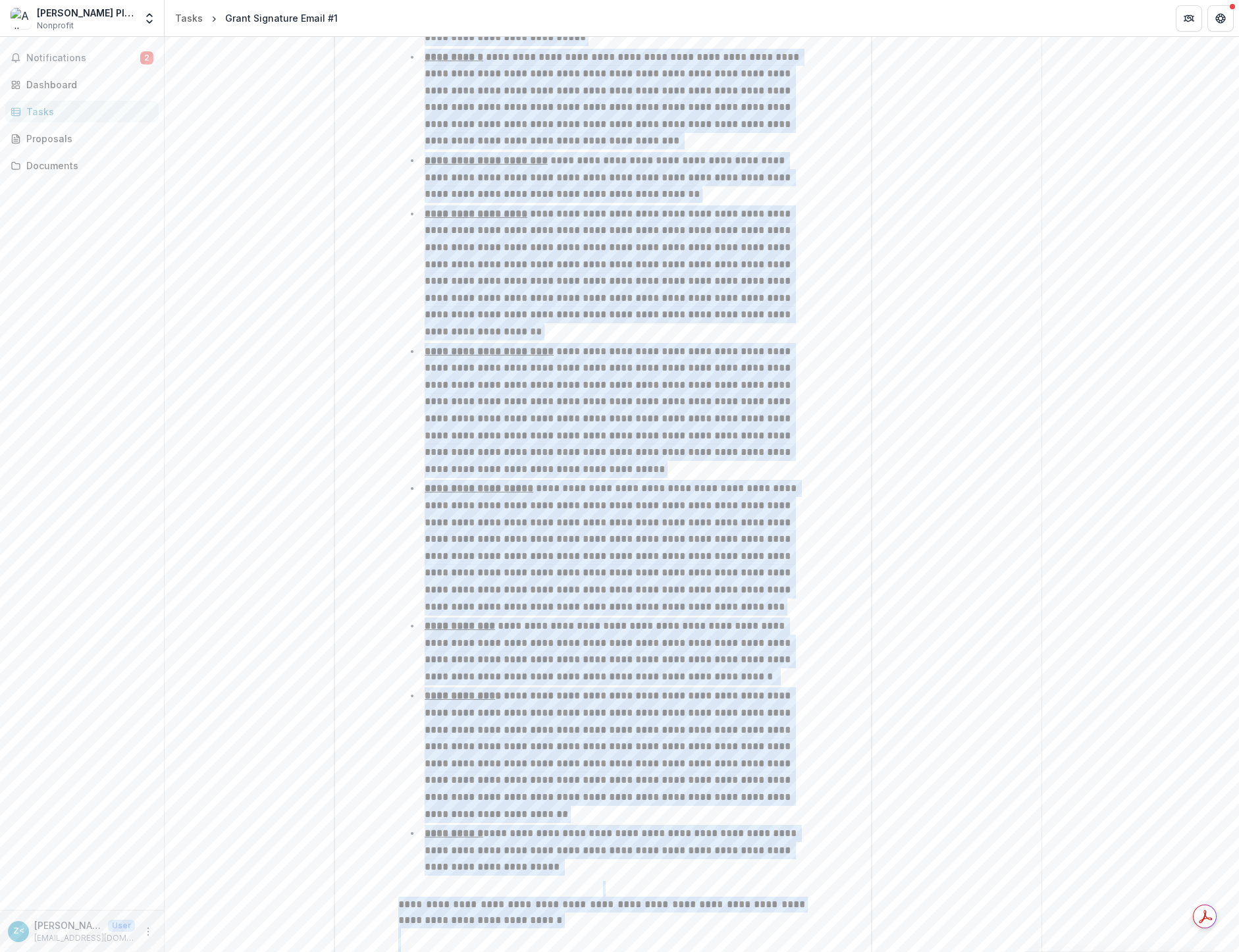
scroll to position [1392, 0]
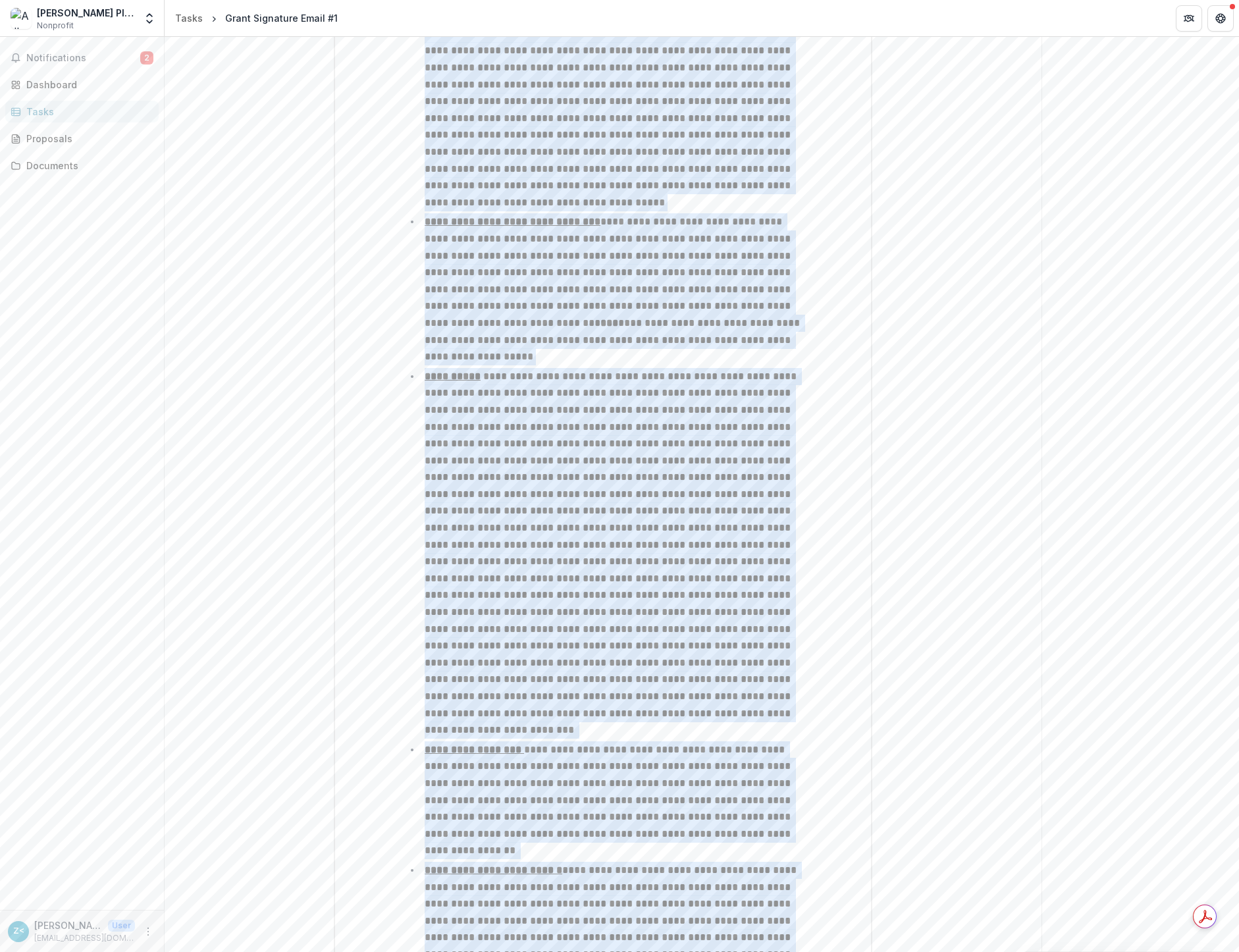
drag, startPoint x: 555, startPoint y: 519, endPoint x: 525, endPoint y: 922, distance: 404.1
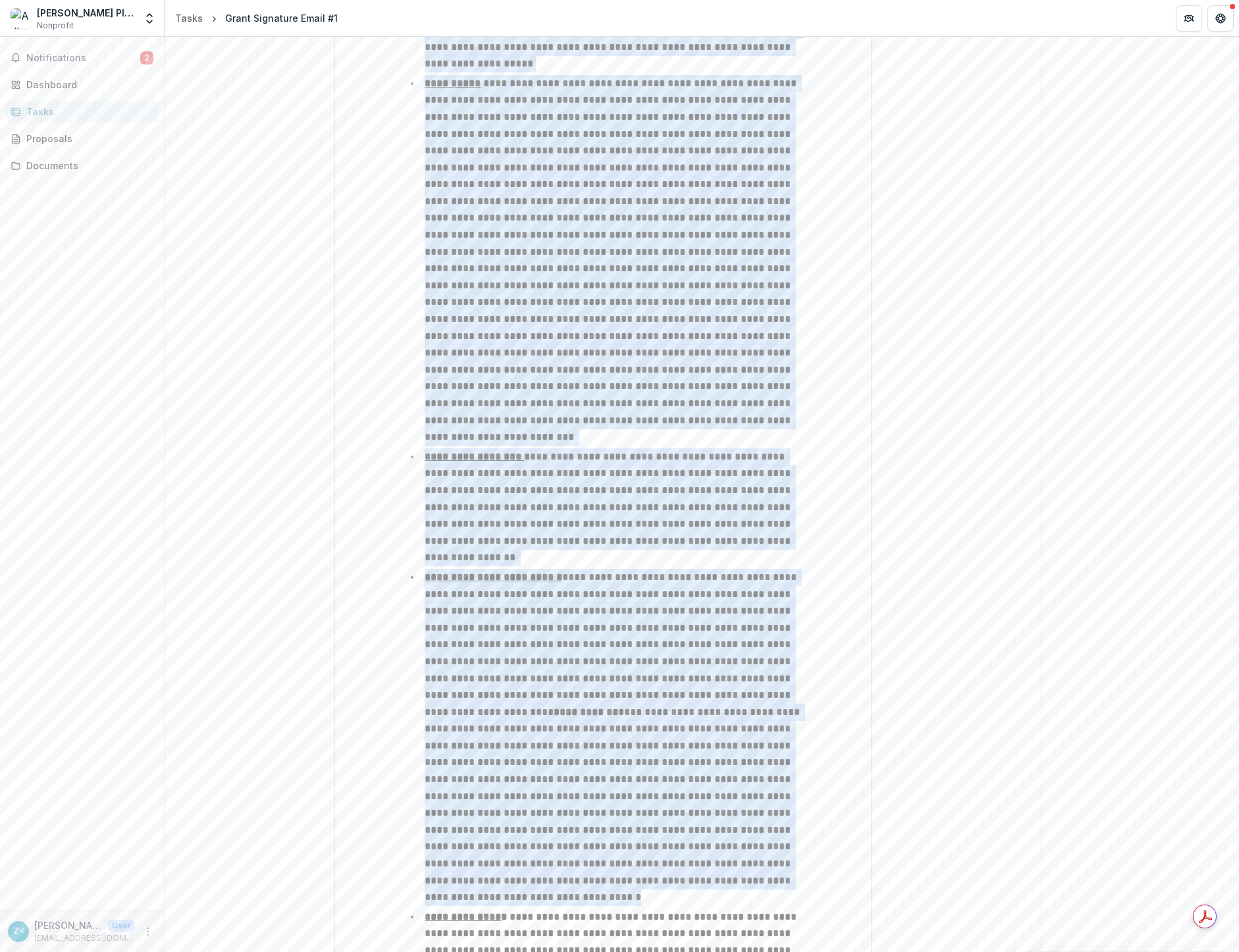
scroll to position [1844, 0]
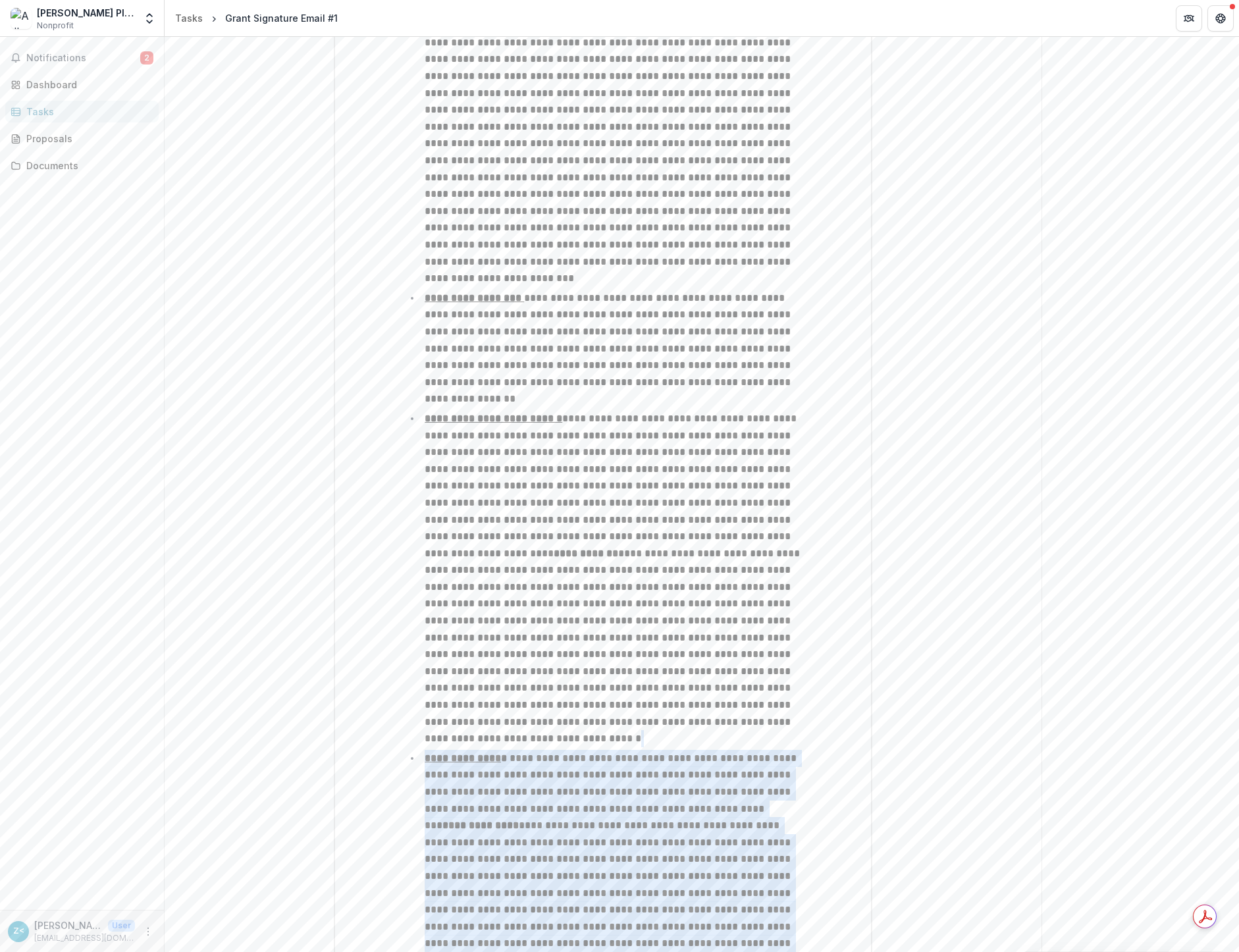
drag, startPoint x: 542, startPoint y: 470, endPoint x: 548, endPoint y: 741, distance: 271.1
click at [548, 745] on ul "**********" at bounding box center [611, 788] width 394 height 3283
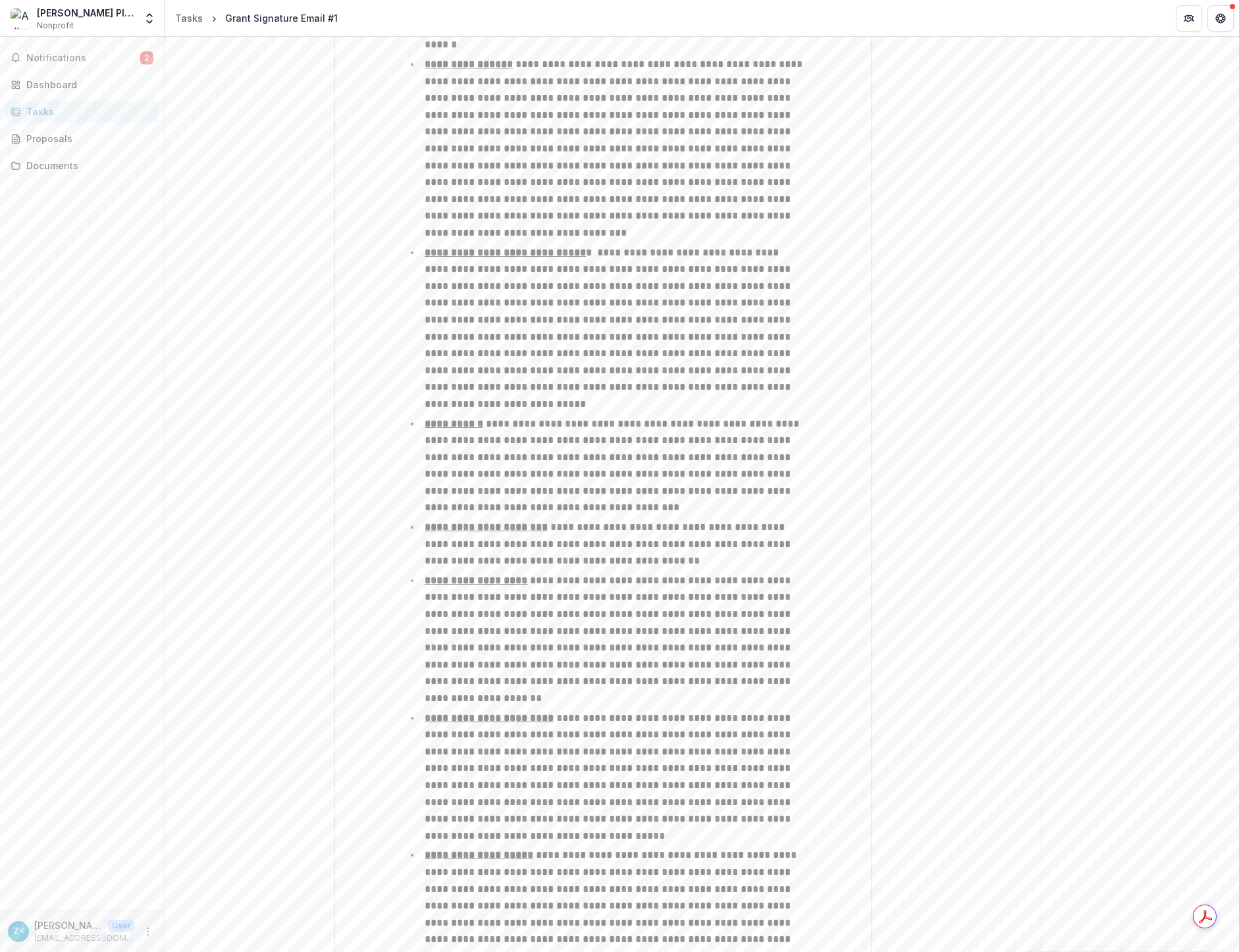
scroll to position [2542, 0]
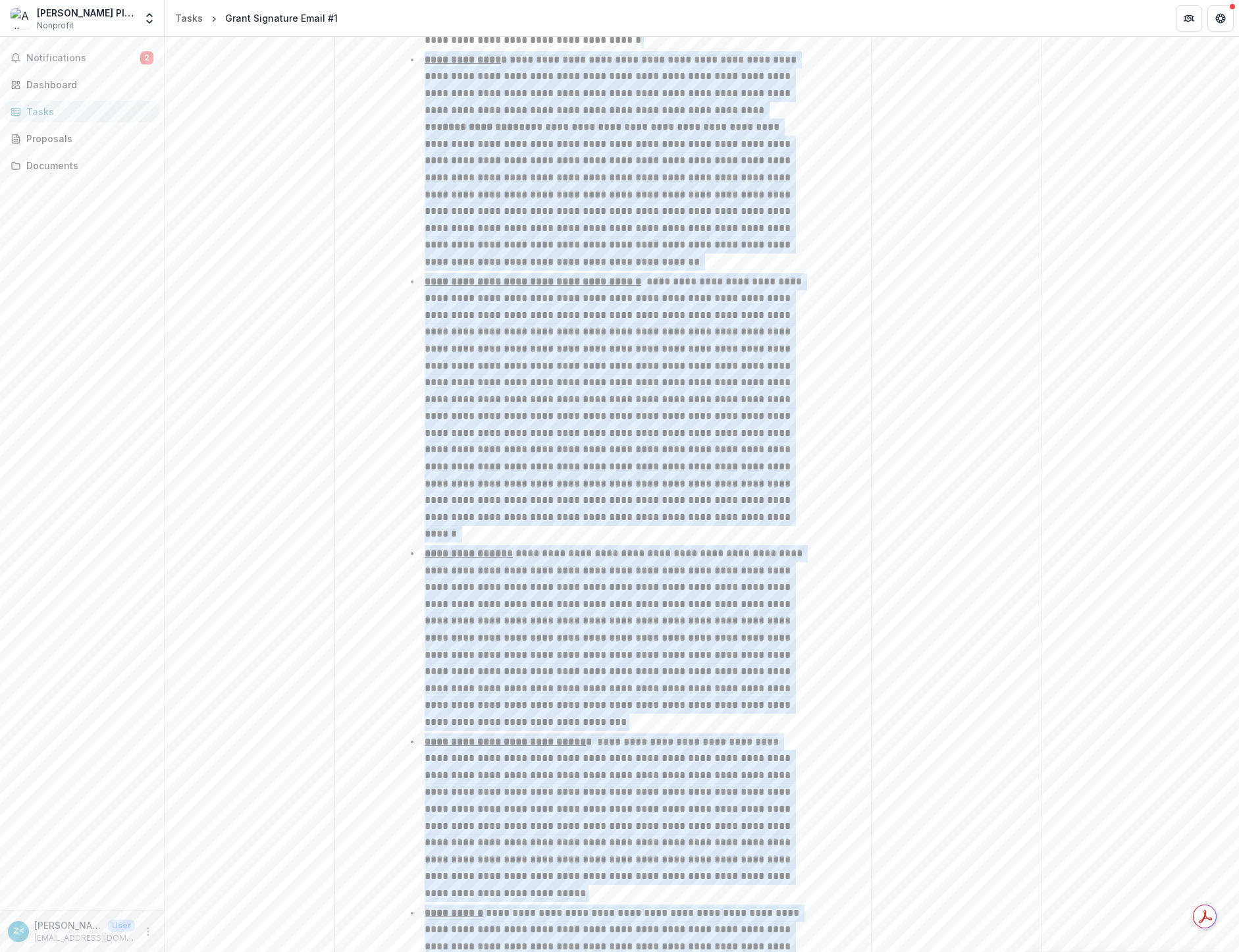
drag, startPoint x: 519, startPoint y: 751, endPoint x: 772, endPoint y: 836, distance: 266.9
click at [772, 836] on div "**********" at bounding box center [603, 12] width 410 height 4708
copy ul "**********"
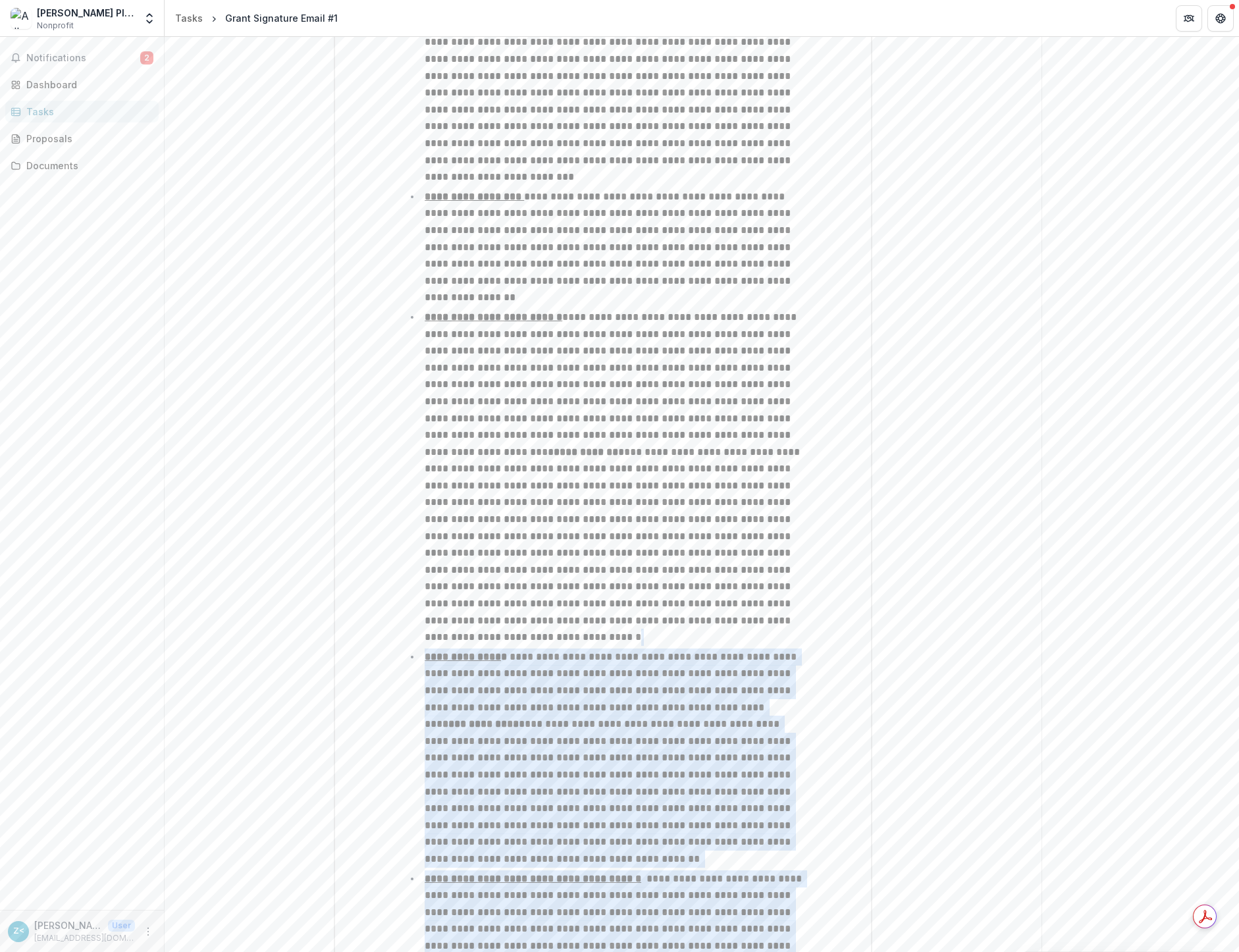
scroll to position [2435, 0]
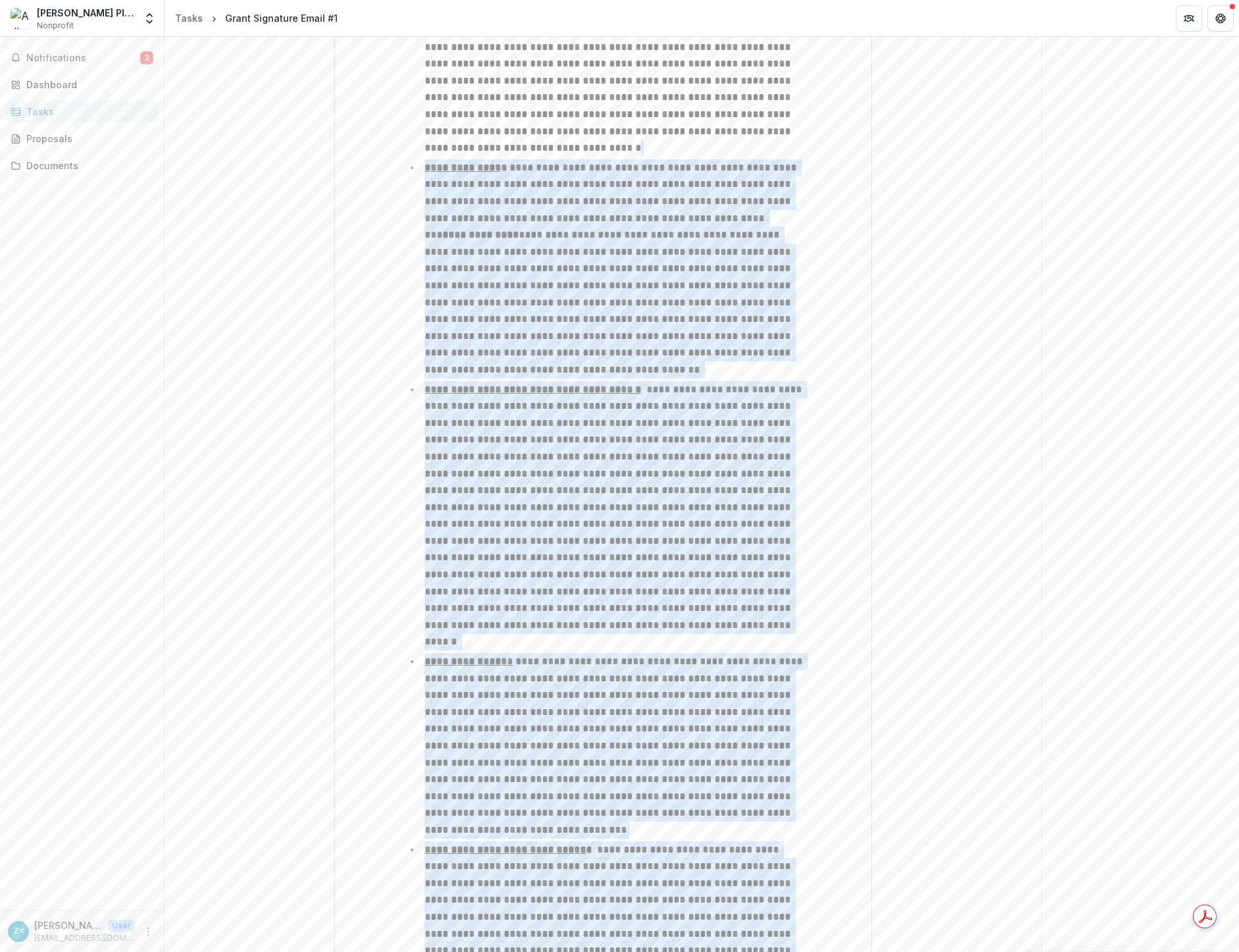
click at [516, 362] on ul "**********" at bounding box center [611, 198] width 394 height 3283
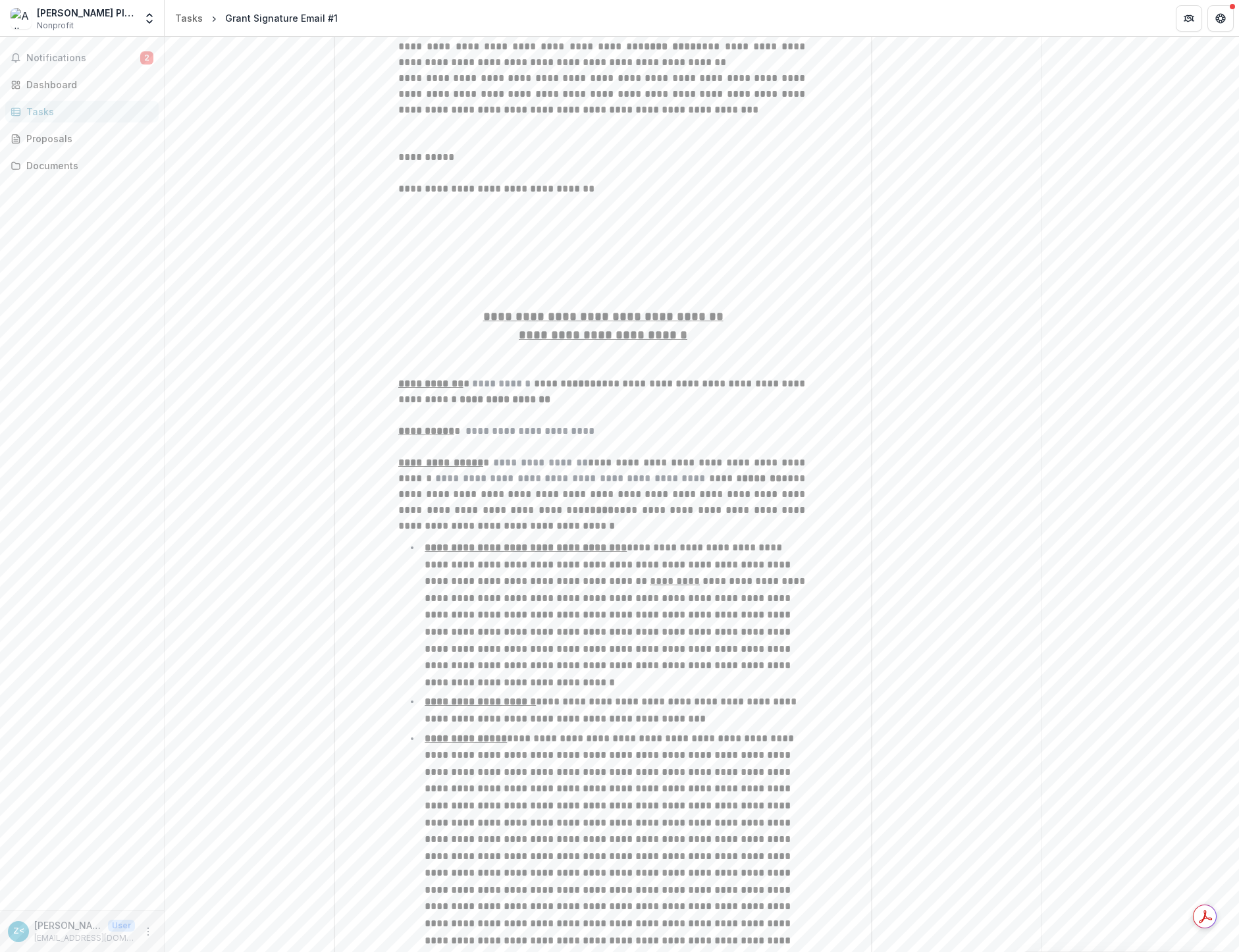
scroll to position [343, 0]
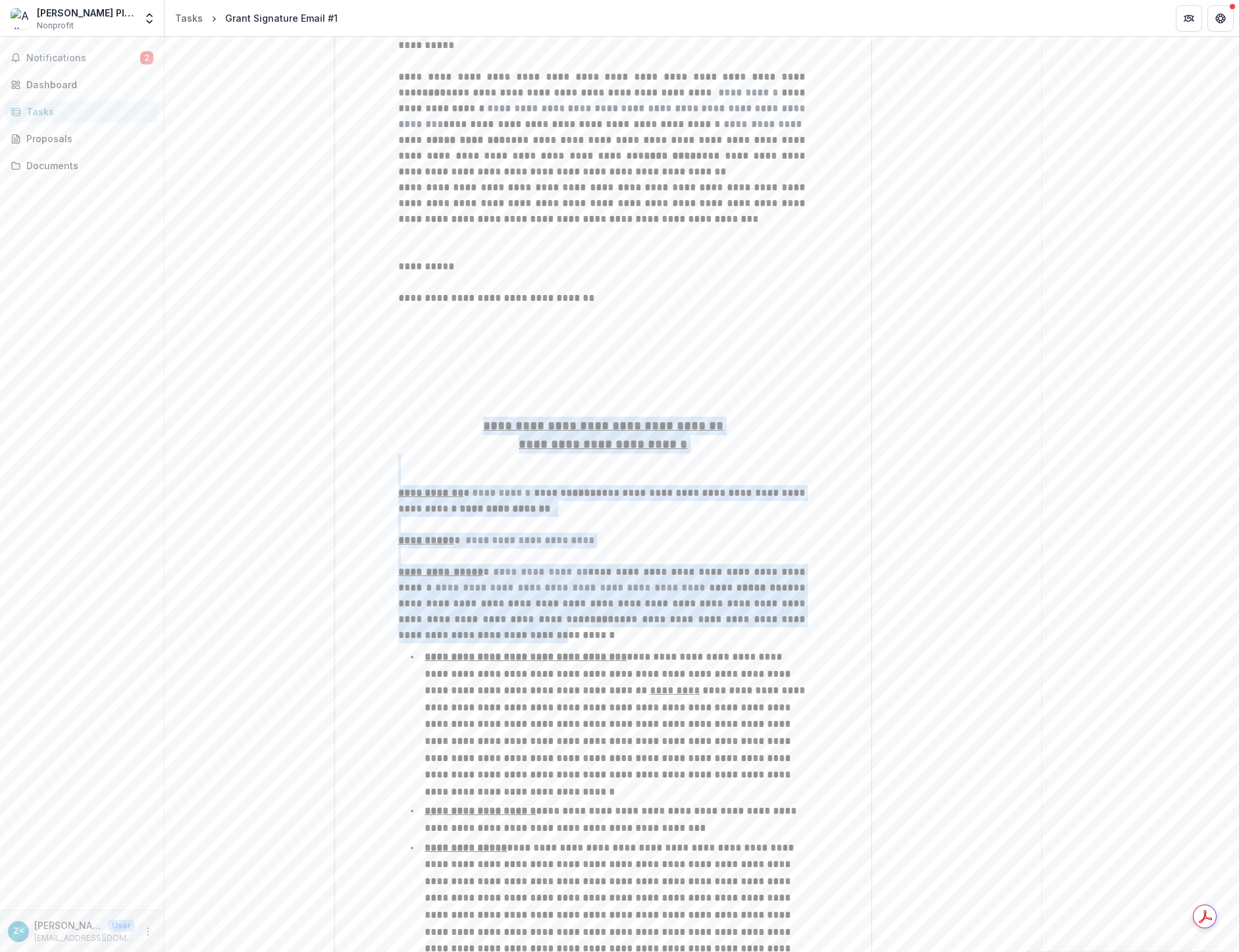
drag, startPoint x: 428, startPoint y: 431, endPoint x: 668, endPoint y: 619, distance: 304.9
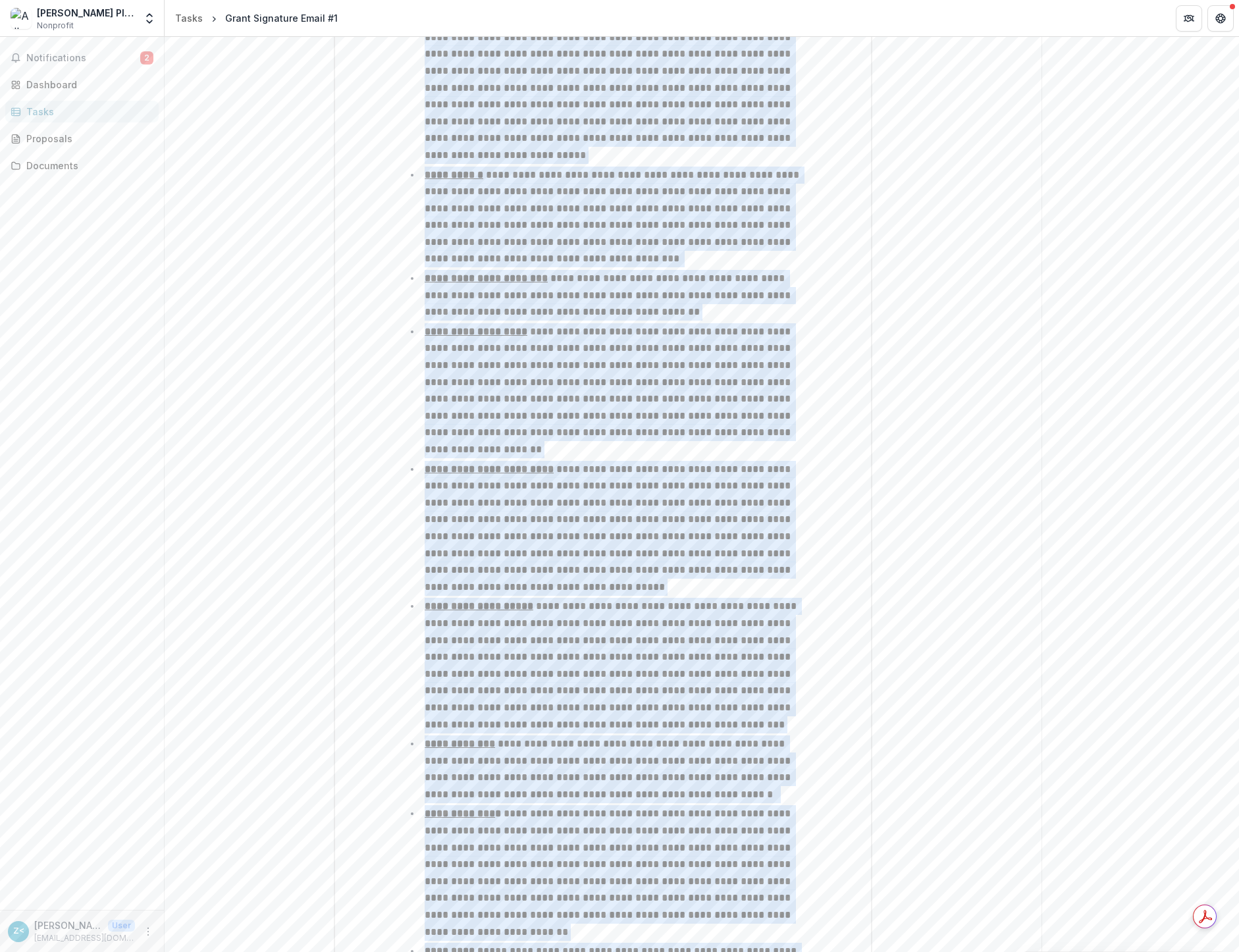
scroll to position [921, 0]
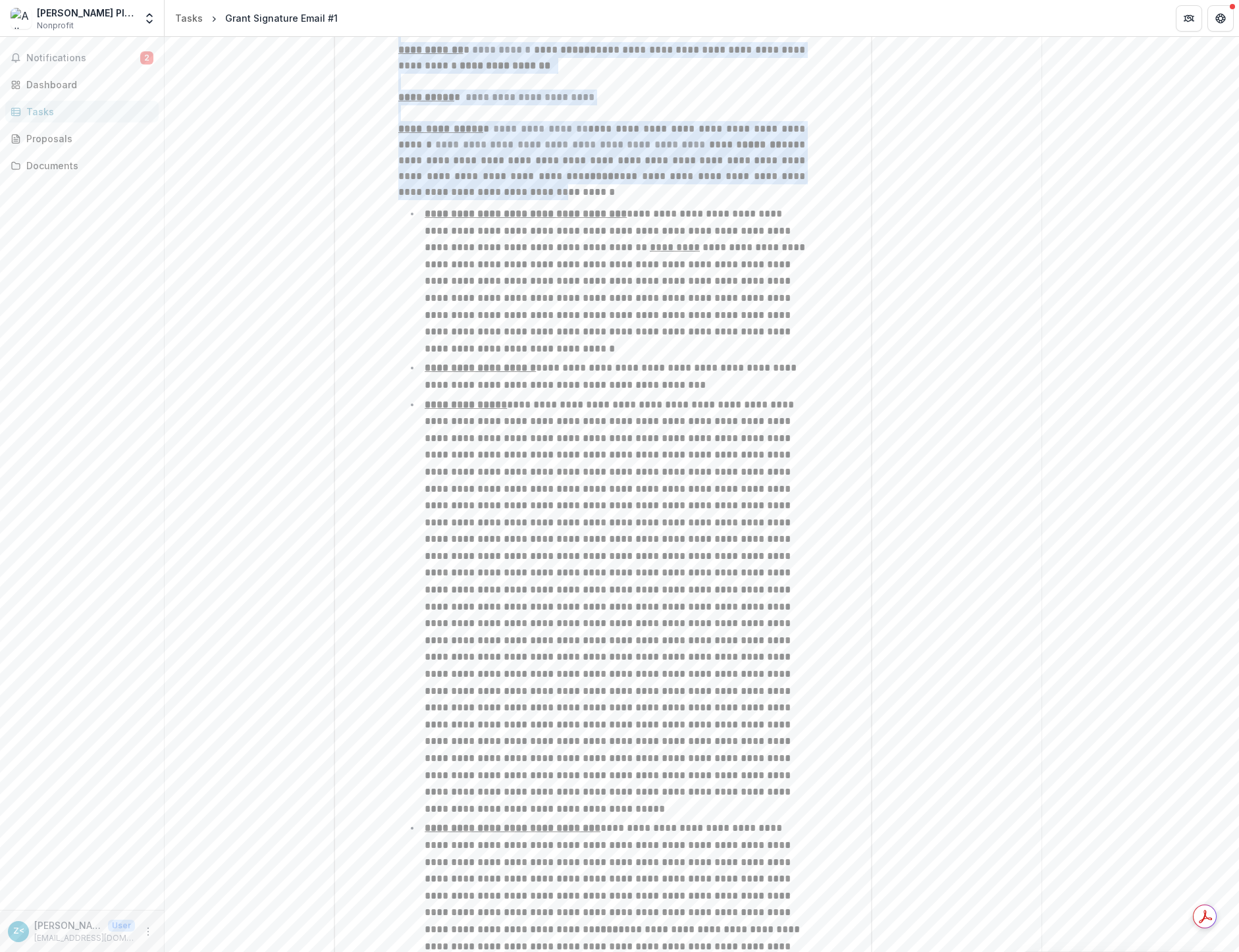
scroll to position [652, 0]
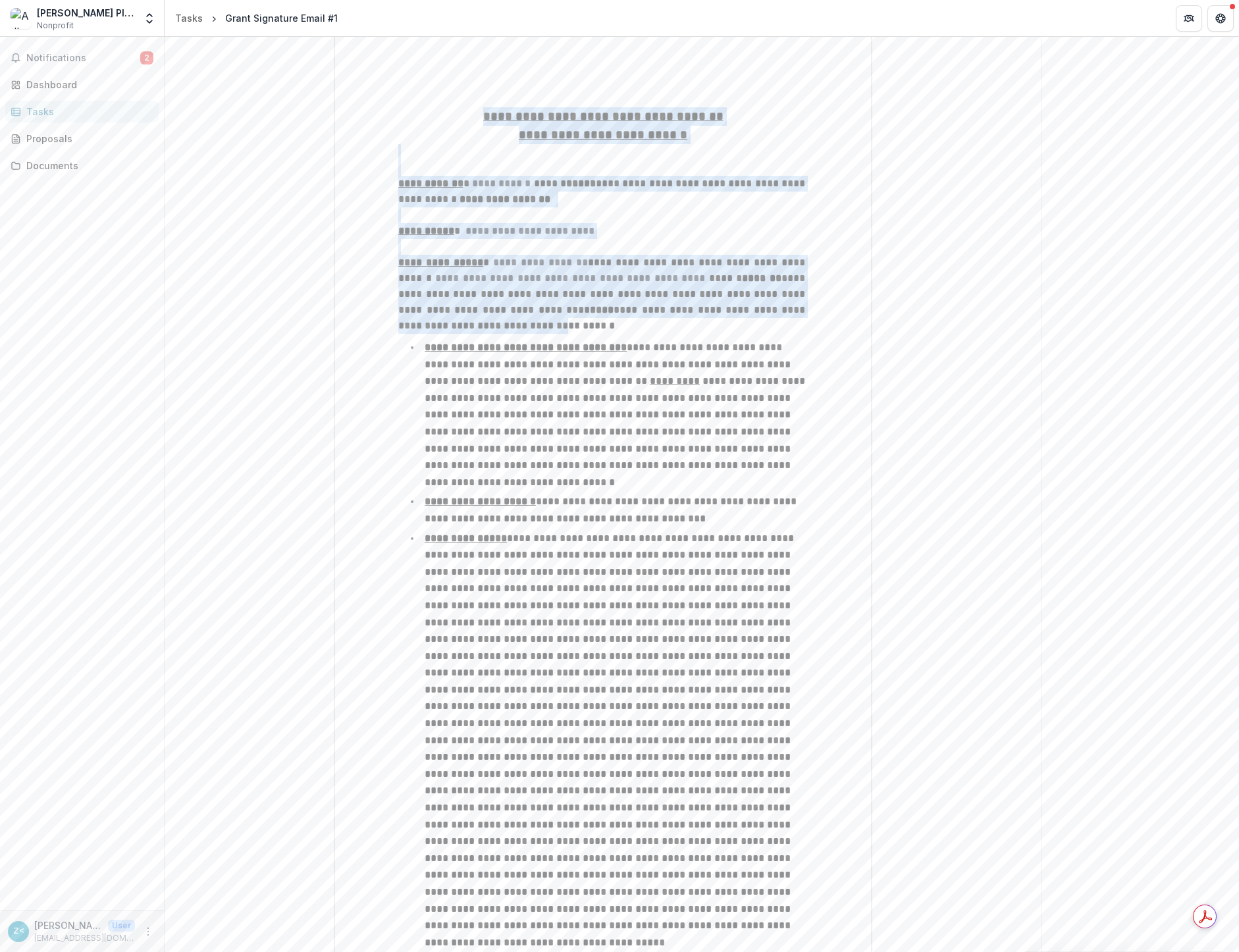
click at [423, 76] on p at bounding box center [603, 67] width 410 height 16
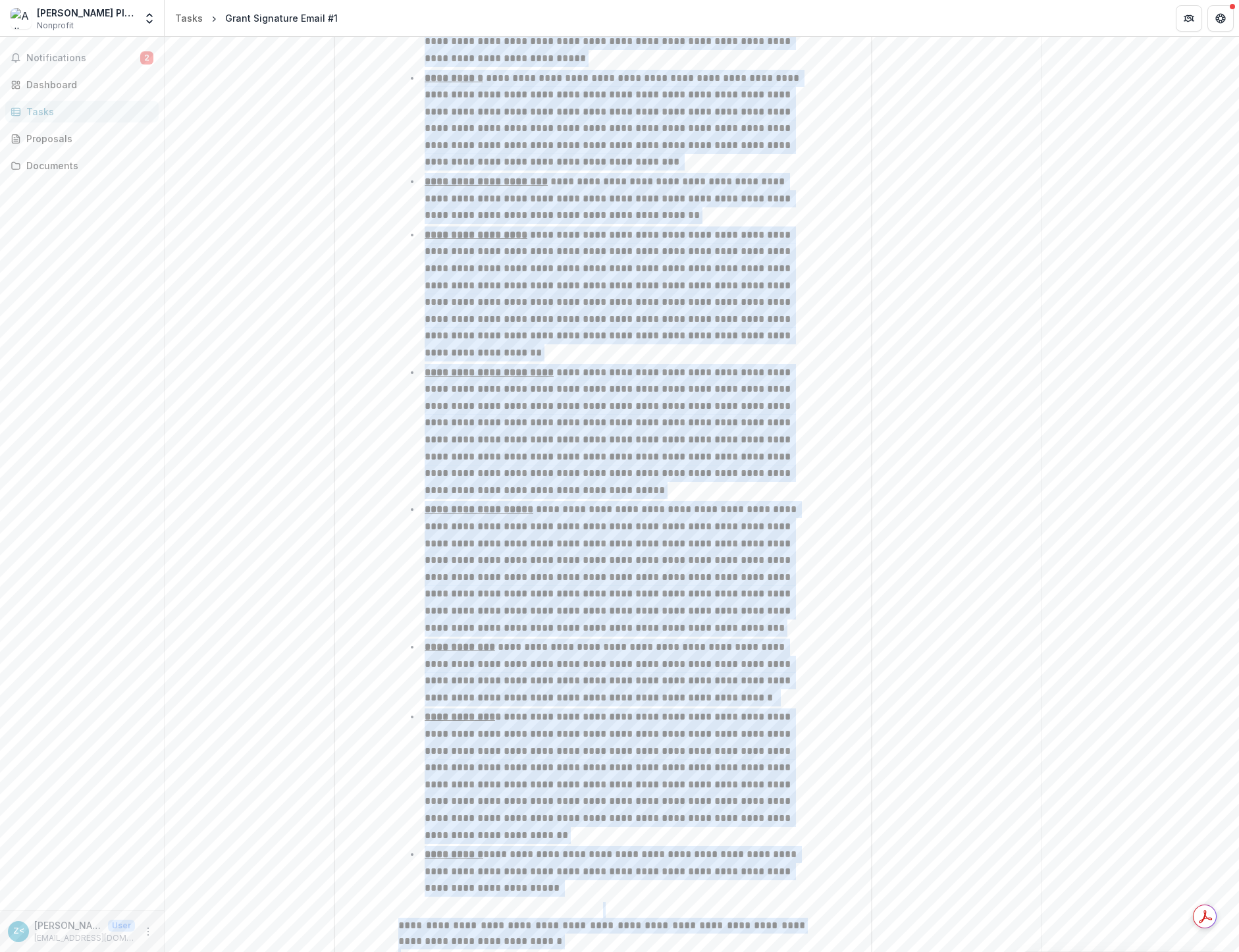
scroll to position [3458, 0]
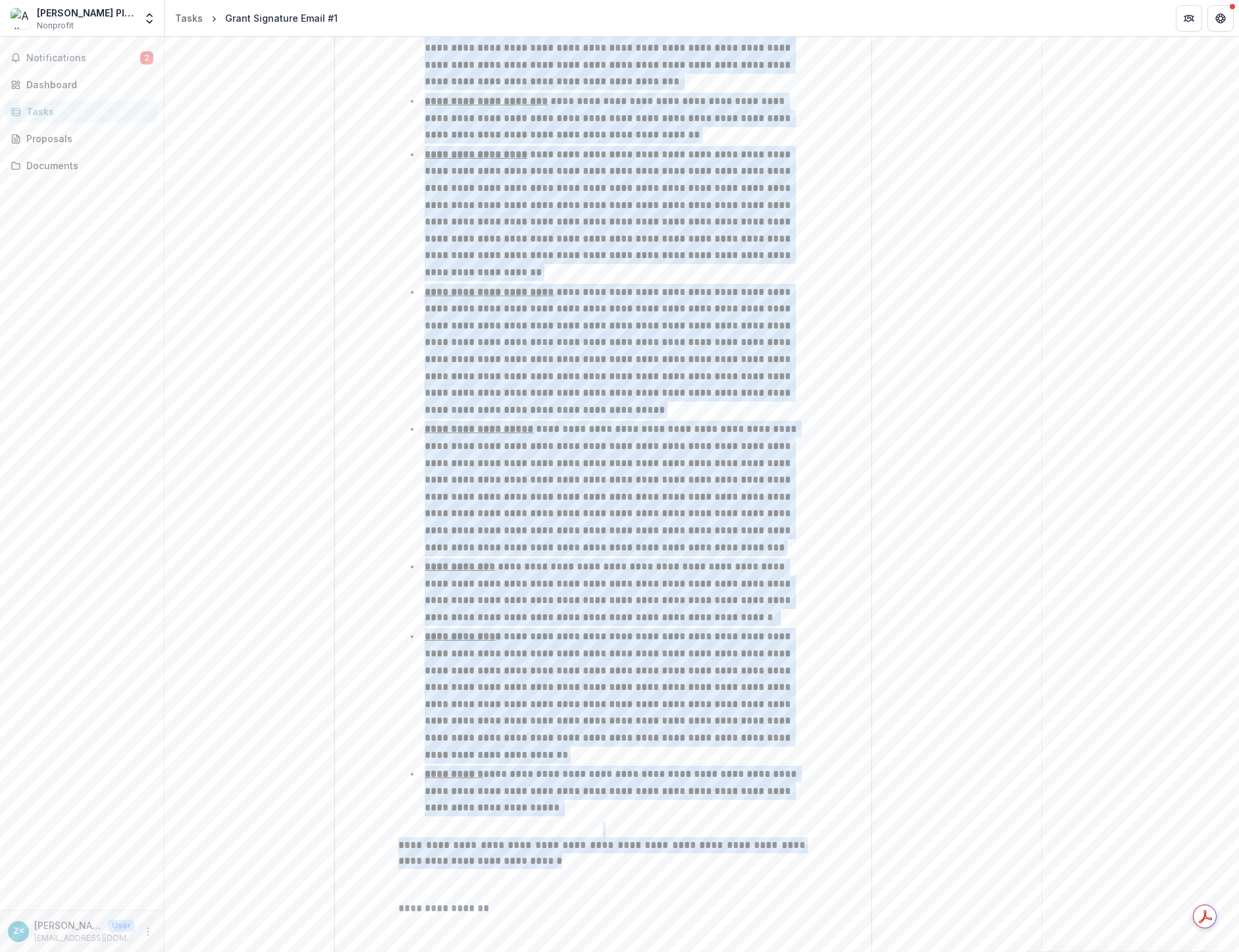
drag, startPoint x: 428, startPoint y: 128, endPoint x: 660, endPoint y: 305, distance: 291.8
copy div "**********"
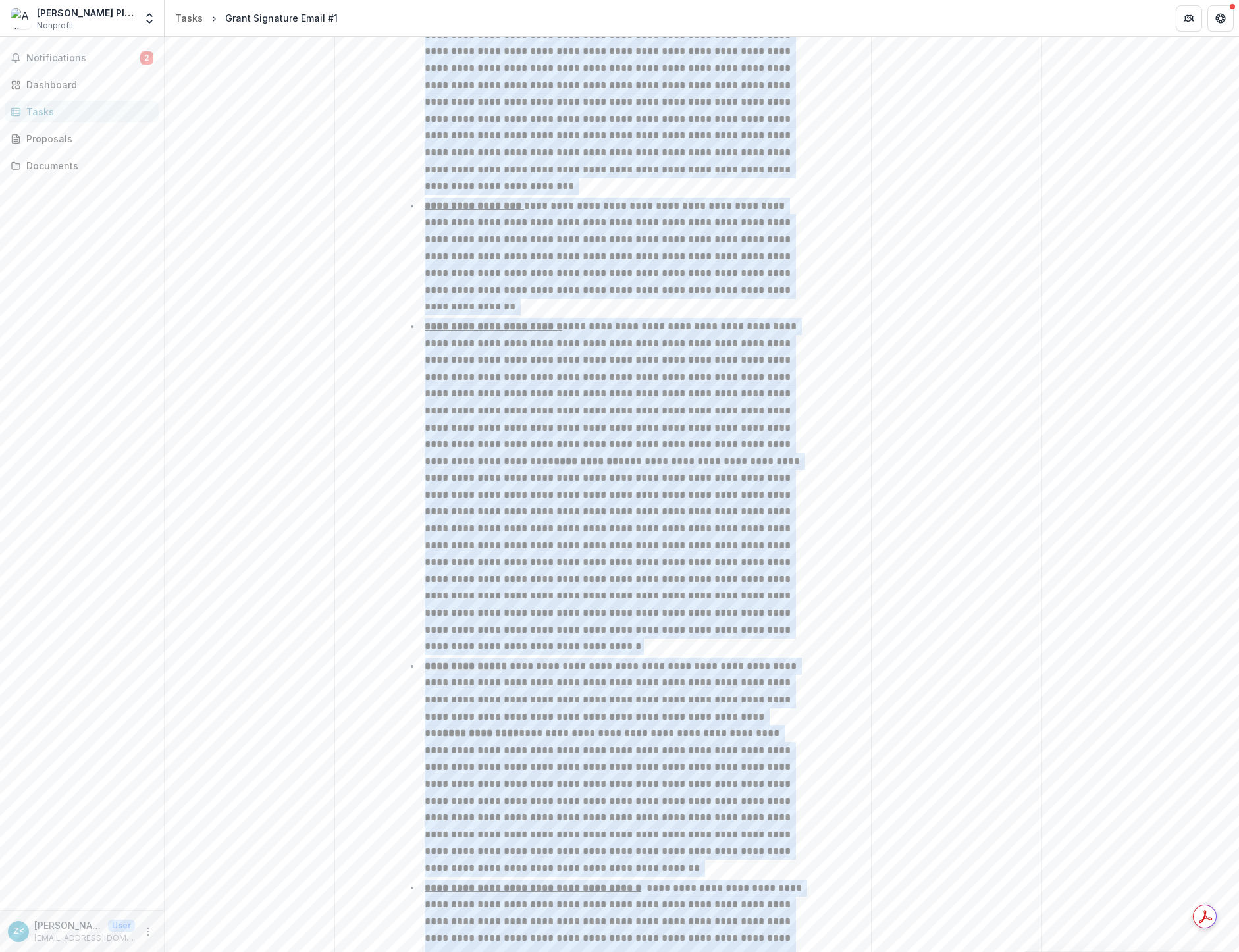
scroll to position [1802, 0]
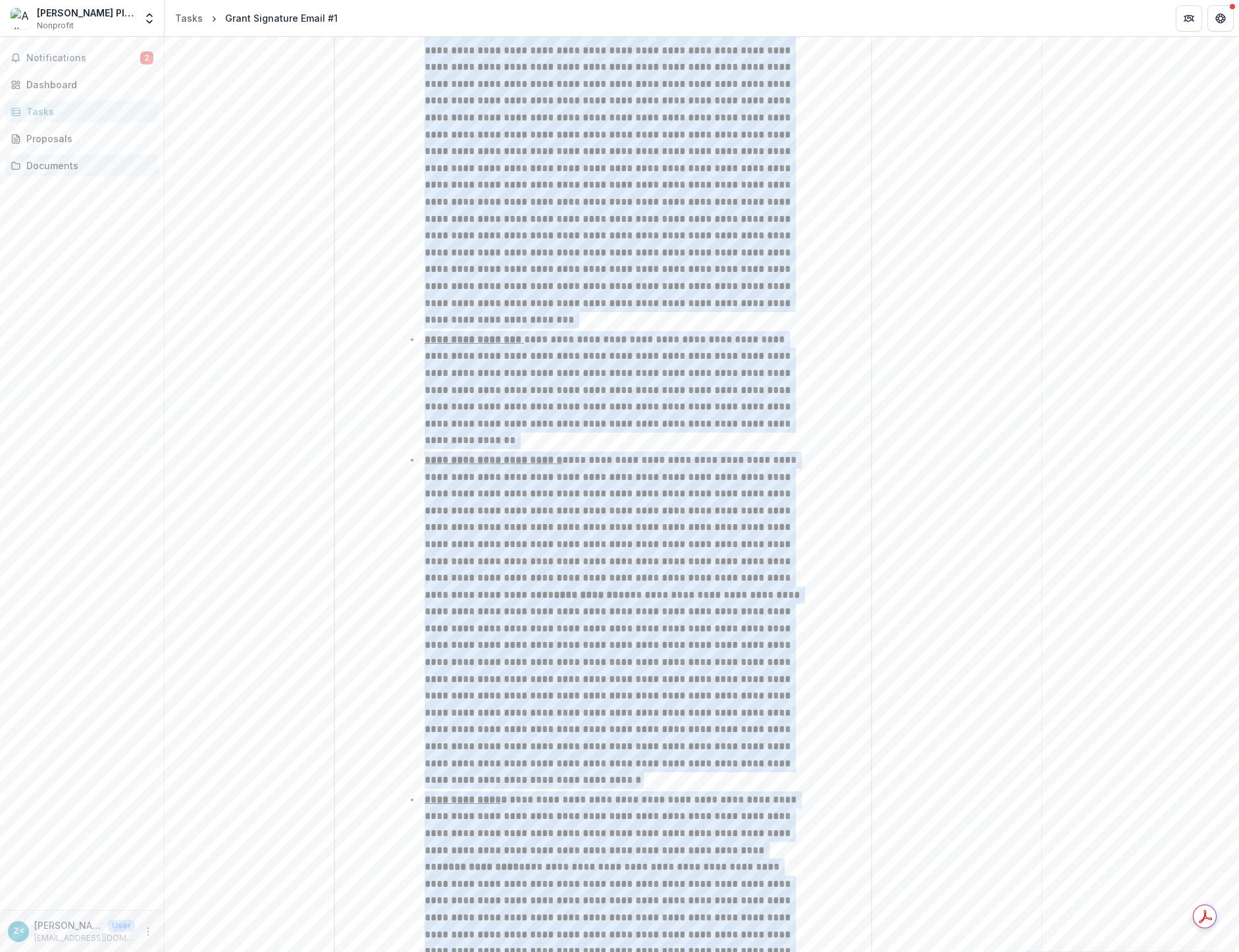
click at [31, 165] on div "Documents" at bounding box center [86, 165] width 122 height 14
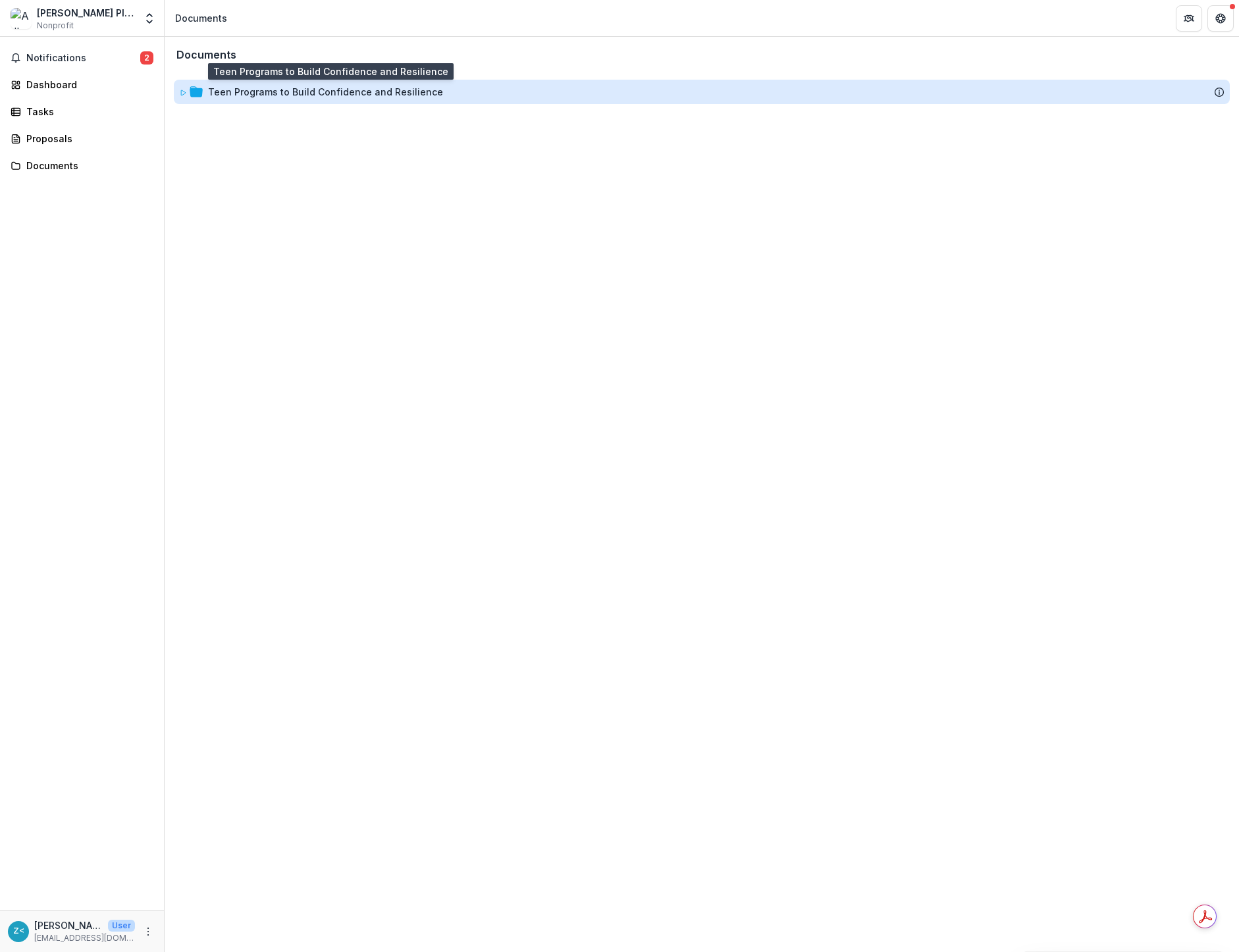
click at [280, 88] on div "Teen Programs to Build Confidence and Resilience" at bounding box center [325, 92] width 235 height 14
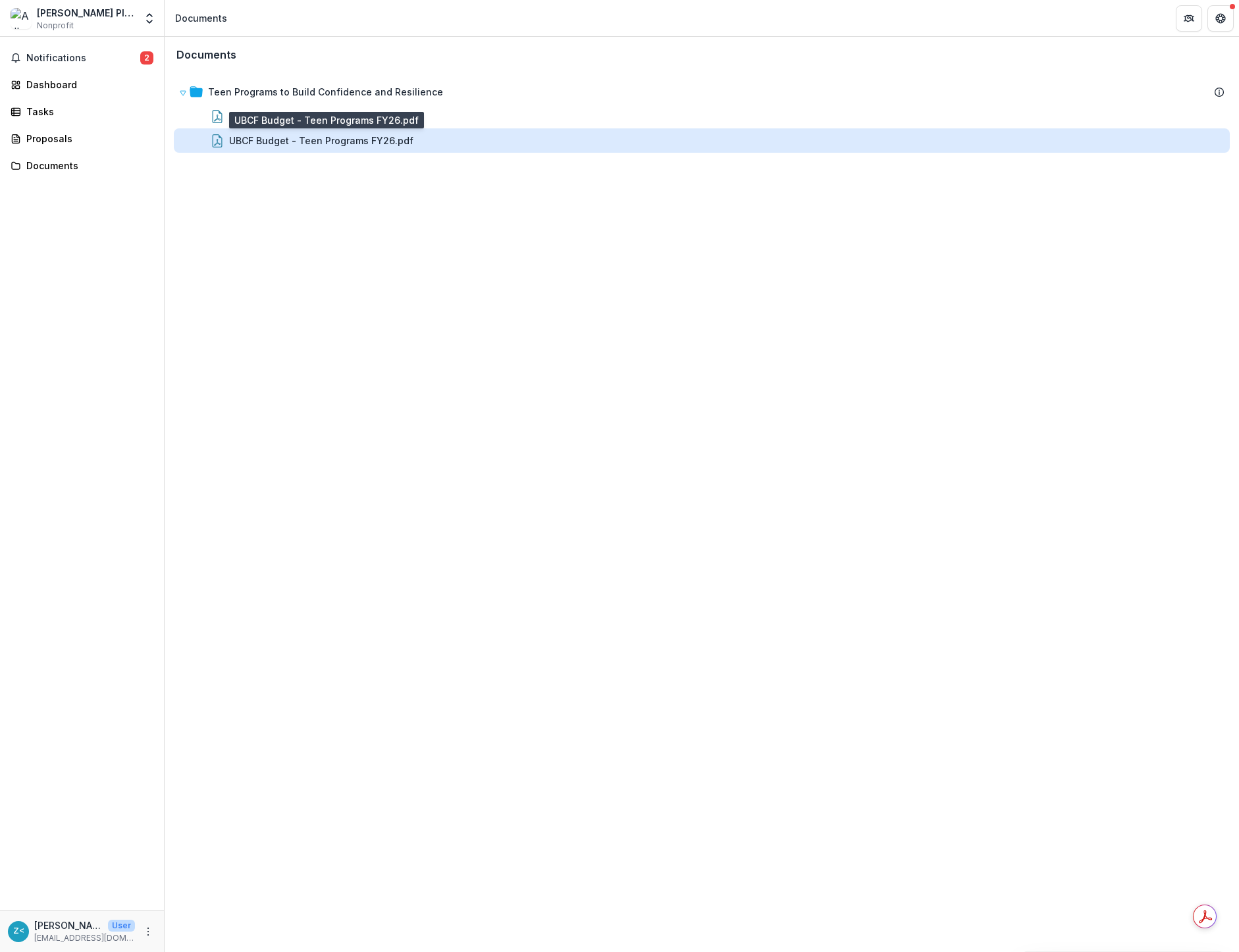
click at [274, 144] on div "UBCF Budget - Teen Programs FY26.pdf" at bounding box center [321, 141] width 184 height 14
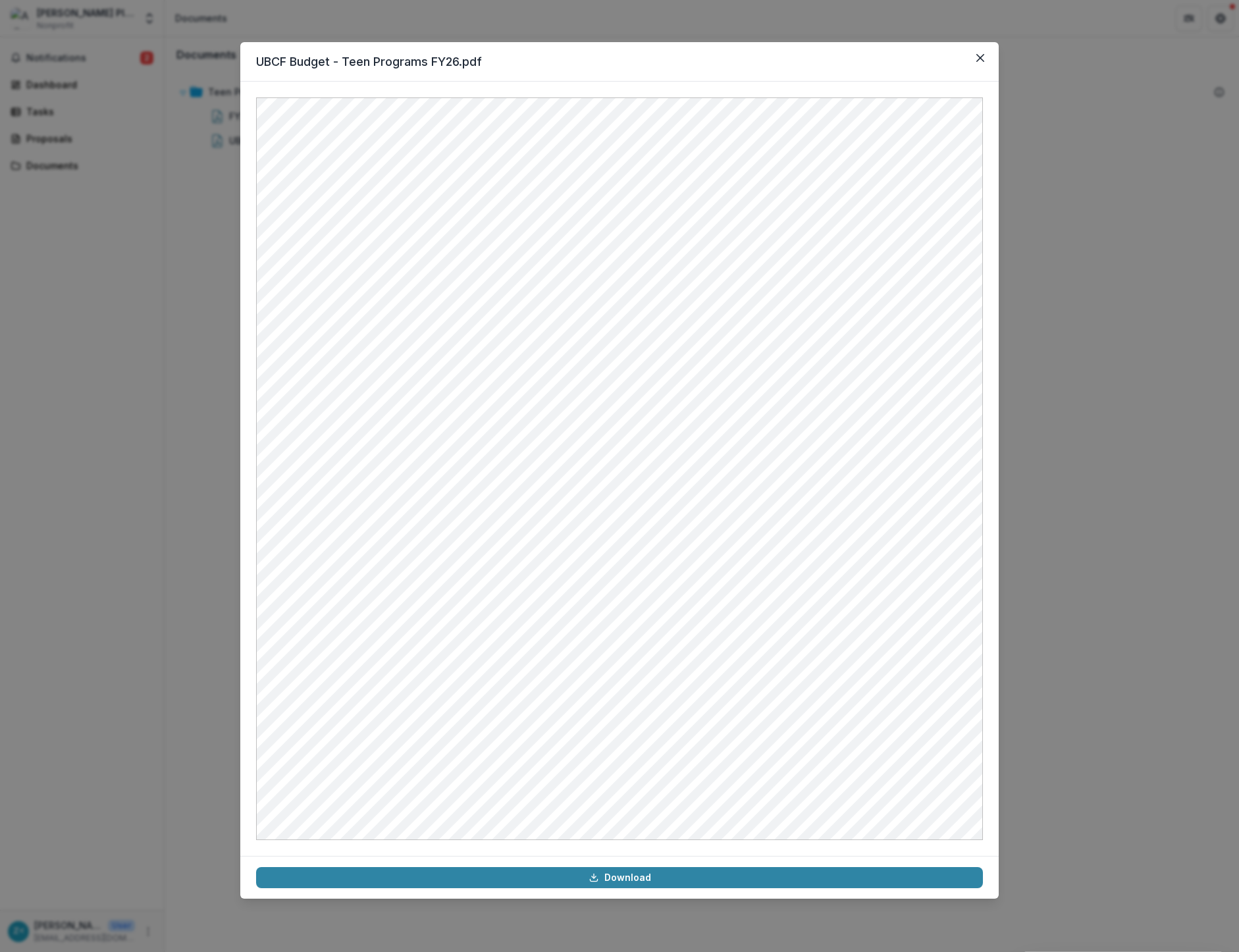
click at [161, 162] on div "UBCF Budget - Teen Programs FY26.pdf Download" at bounding box center [620, 476] width 1239 height 952
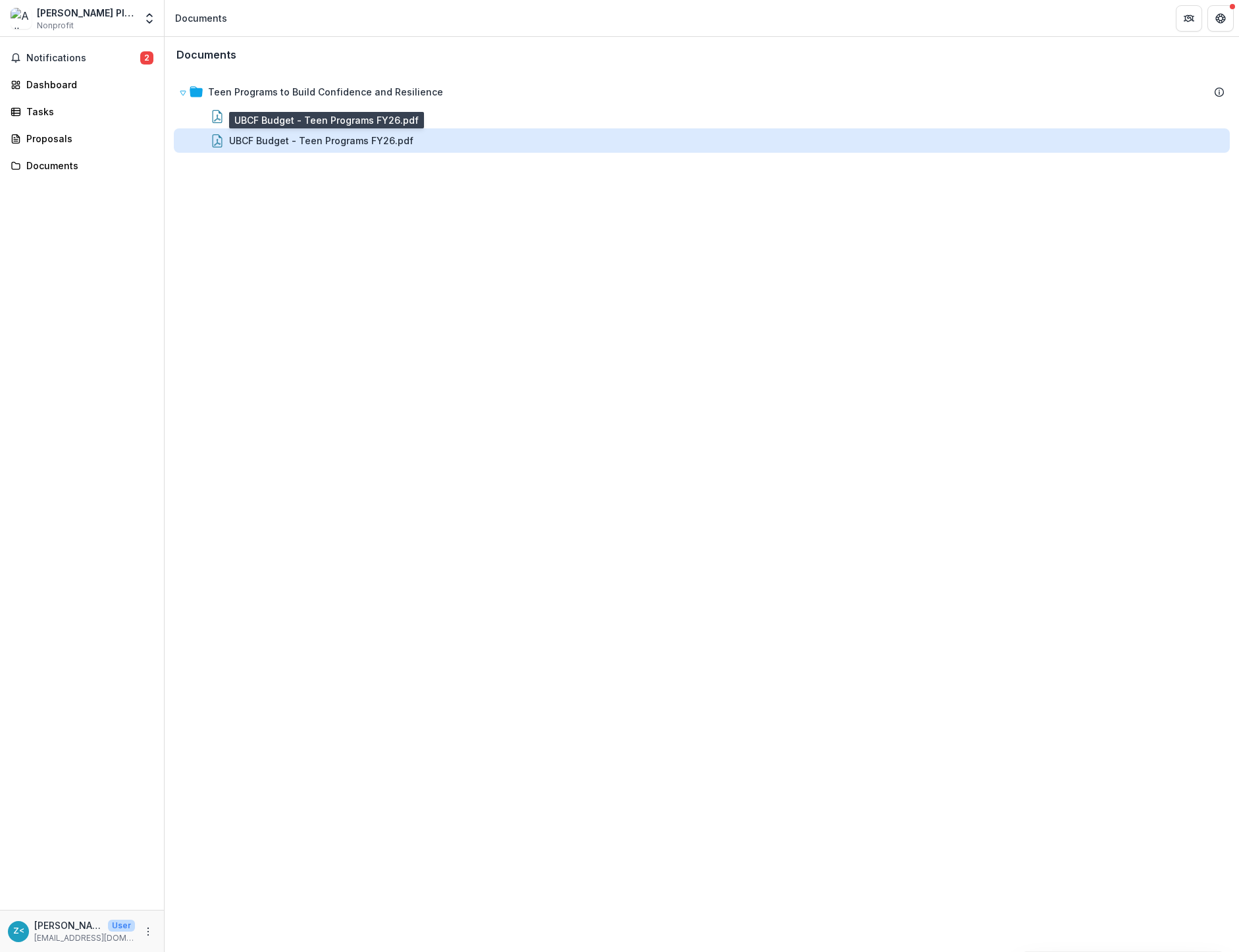
click at [233, 138] on div "UBCF Budget - Teen Programs FY26.pdf" at bounding box center [321, 141] width 184 height 14
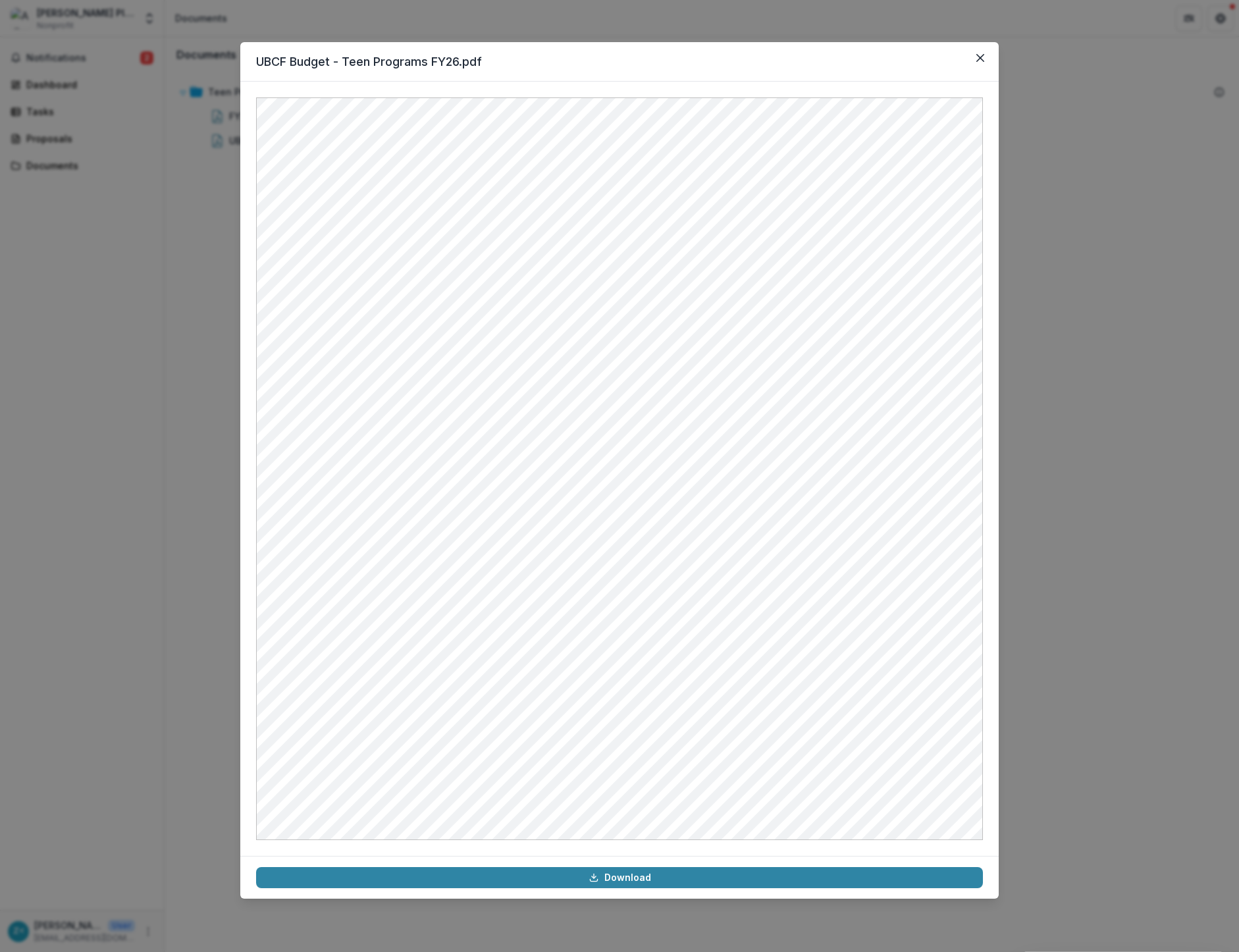
click at [194, 139] on div "UBCF Budget - Teen Programs FY26.pdf Download" at bounding box center [620, 476] width 1239 height 952
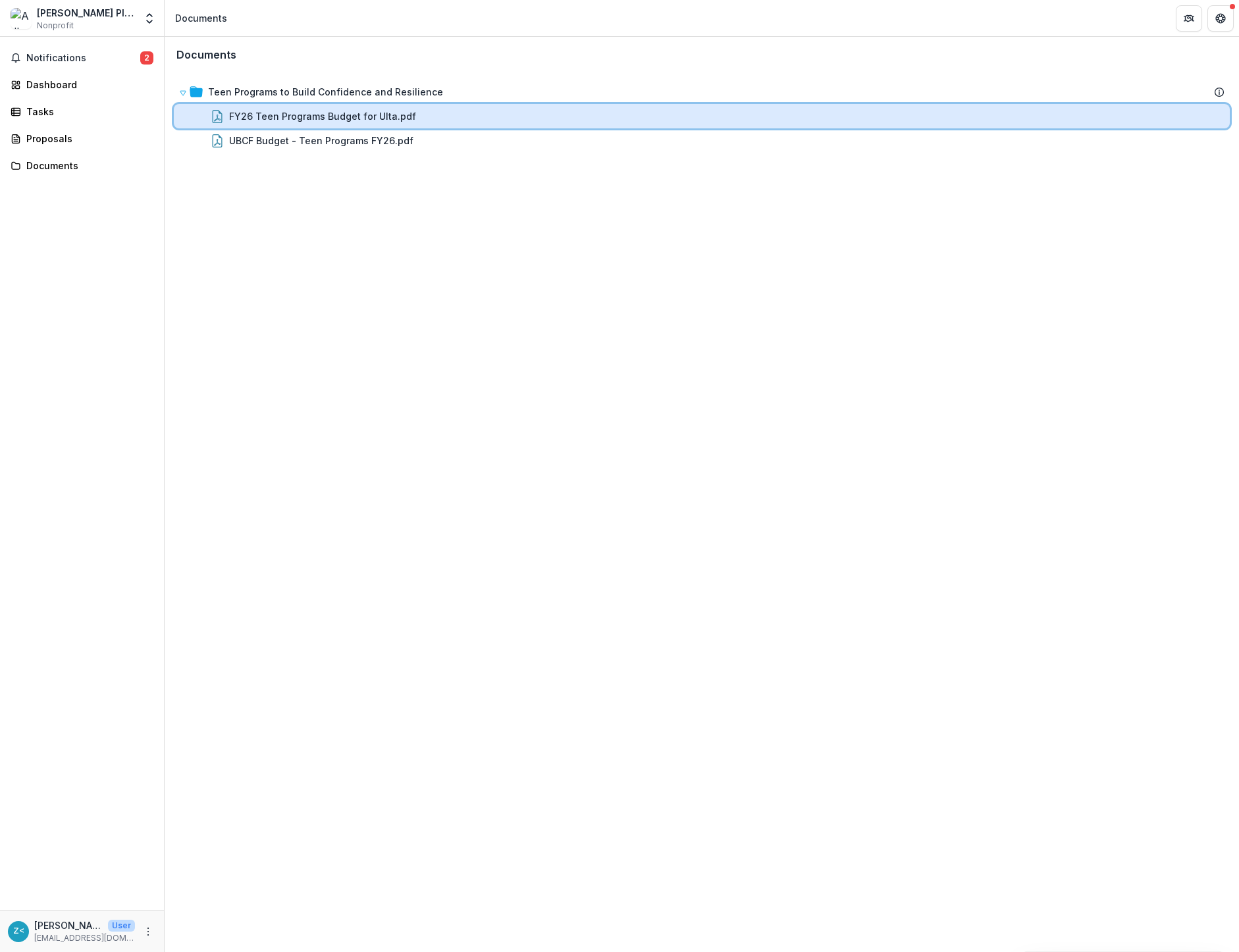
click at [213, 112] on icon at bounding box center [217, 116] width 10 height 13
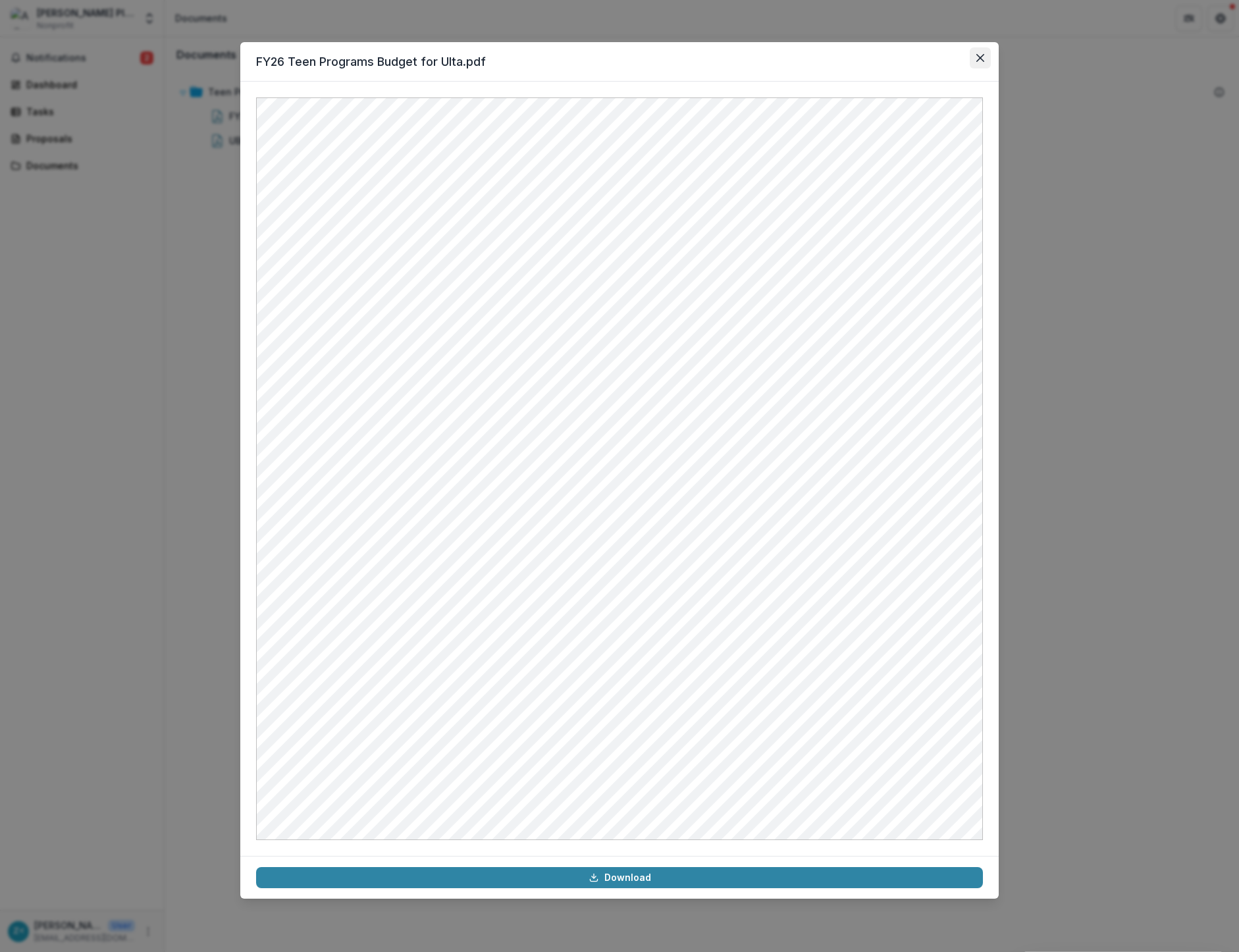
click at [978, 57] on icon "Close" at bounding box center [980, 58] width 8 height 8
